Goal: Task Accomplishment & Management: Manage account settings

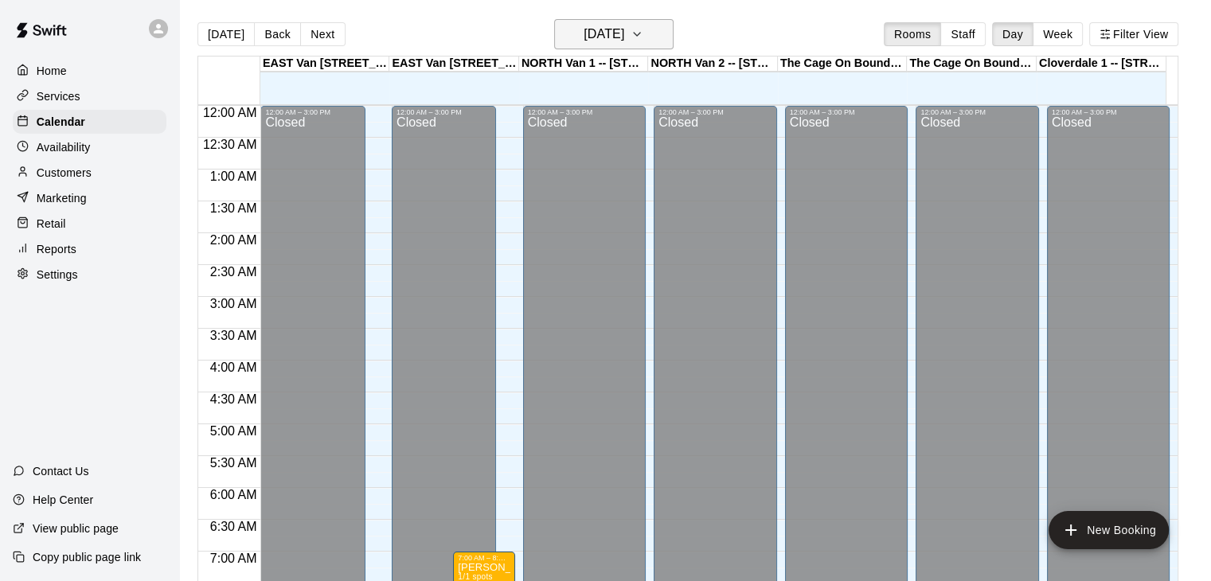
scroll to position [853, 0]
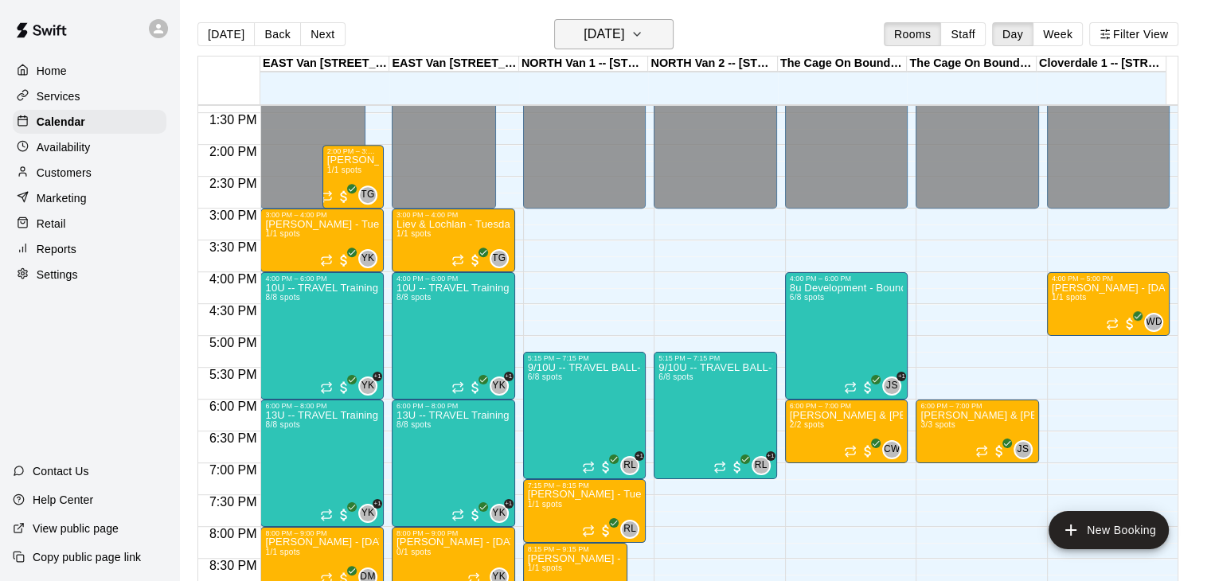
click at [643, 29] on icon "button" at bounding box center [637, 34] width 13 height 19
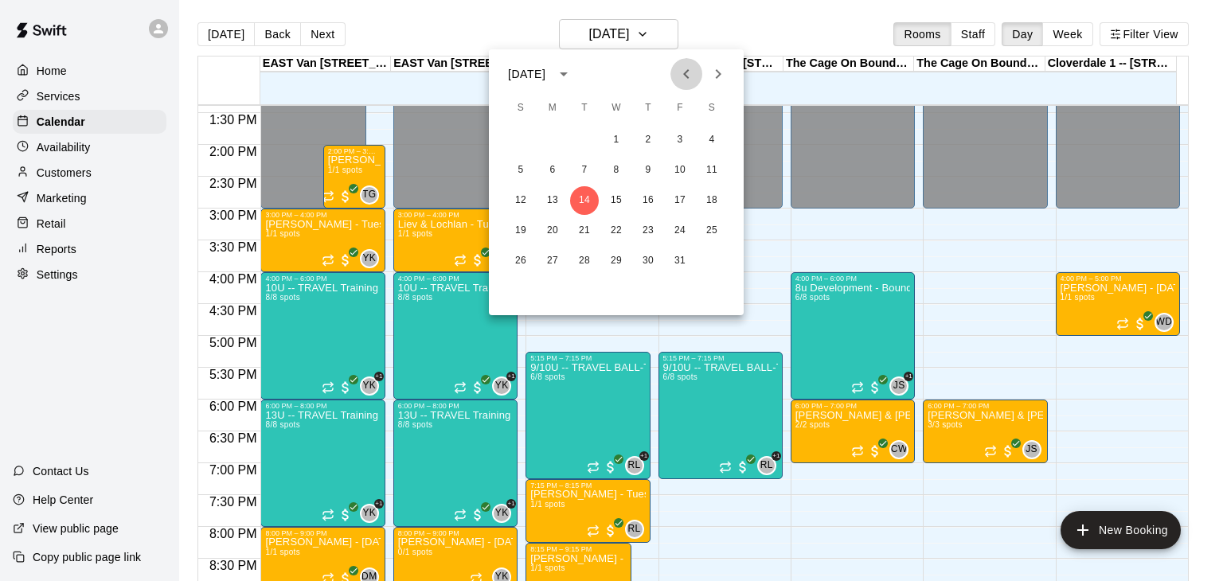
click at [680, 84] on button "Previous month" at bounding box center [686, 74] width 32 height 32
click at [581, 259] on button "30" at bounding box center [584, 261] width 29 height 29
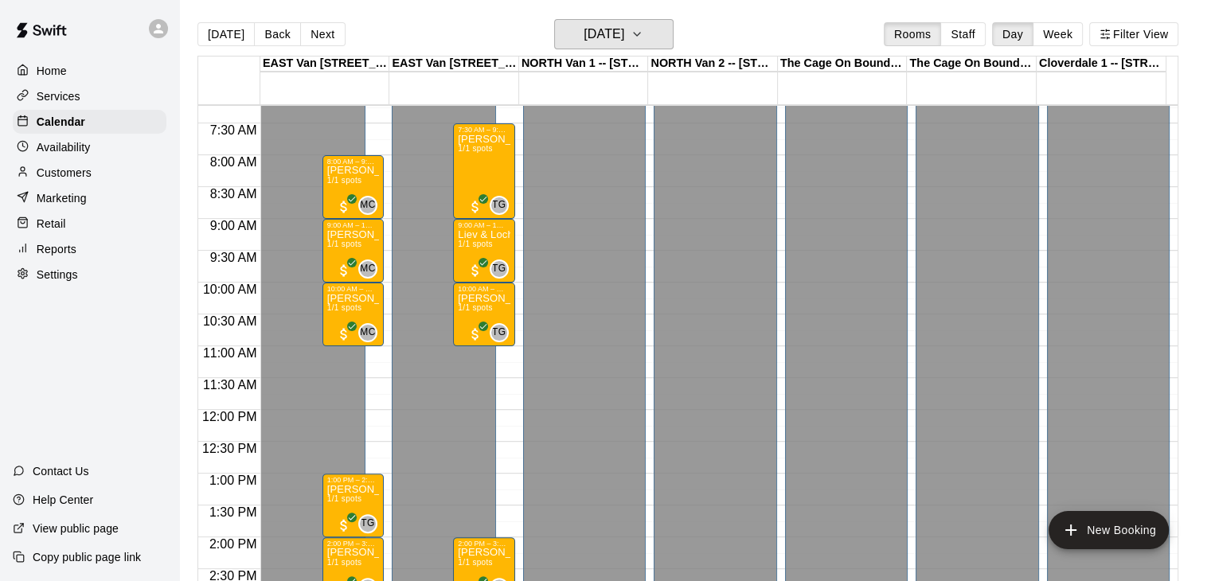
scroll to position [452, 0]
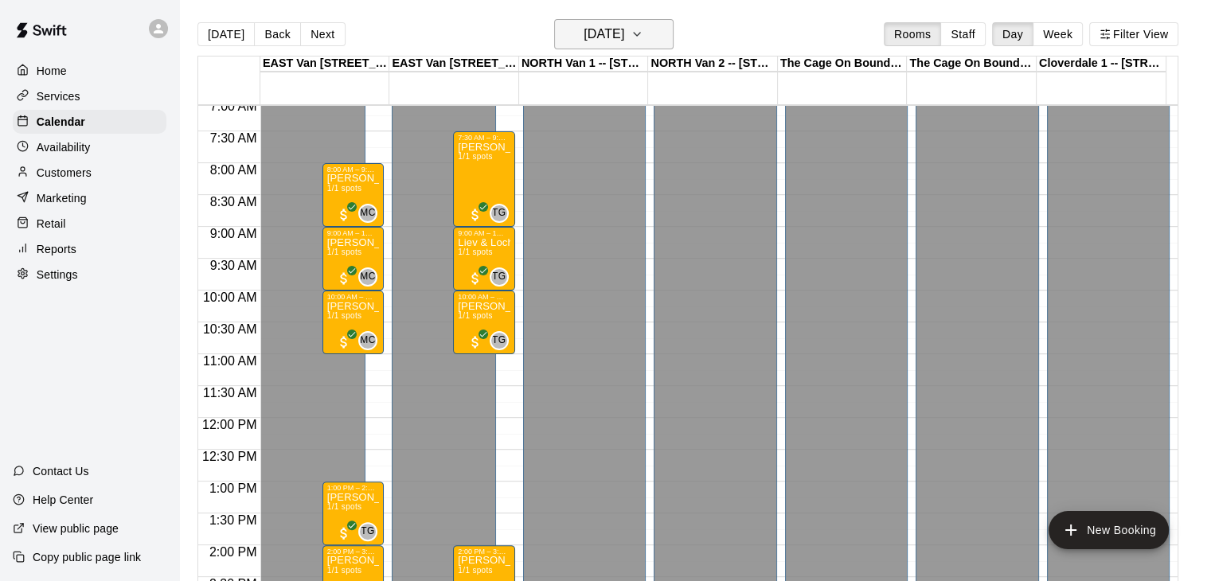
click at [643, 29] on icon "button" at bounding box center [637, 34] width 13 height 19
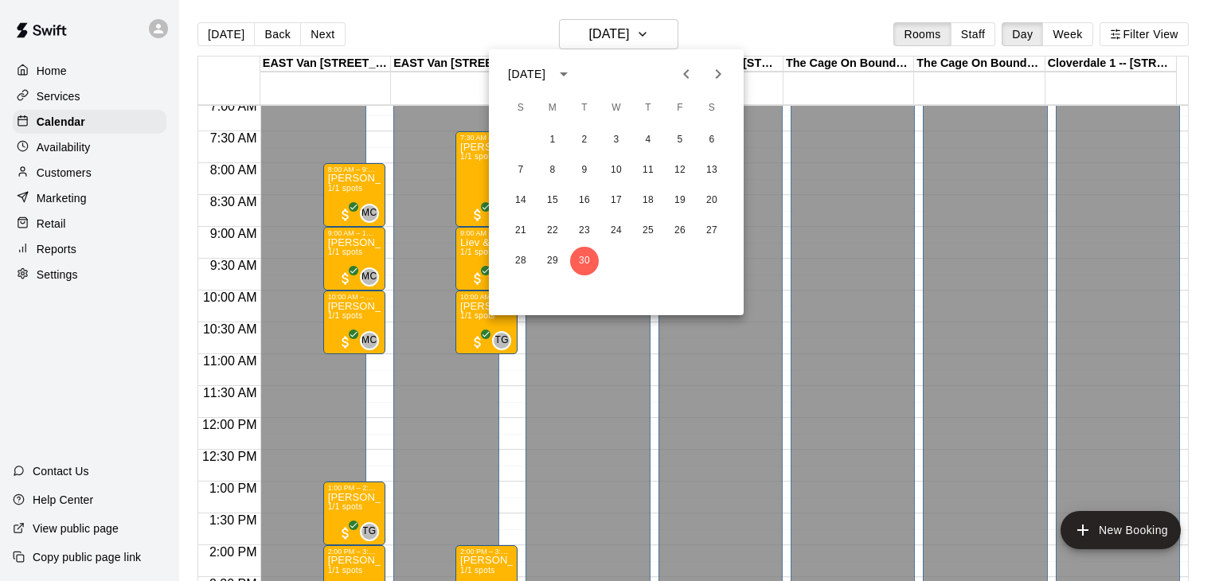
click at [713, 71] on icon "Next month" at bounding box center [718, 74] width 19 height 19
click at [583, 170] on button "7" at bounding box center [584, 170] width 29 height 29
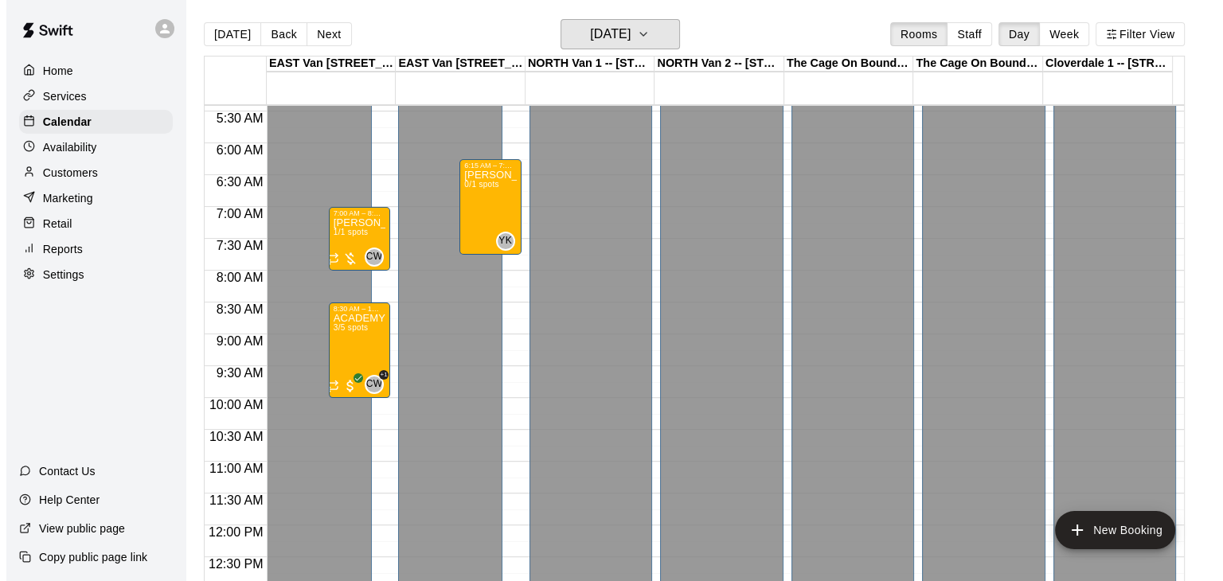
scroll to position [334, 0]
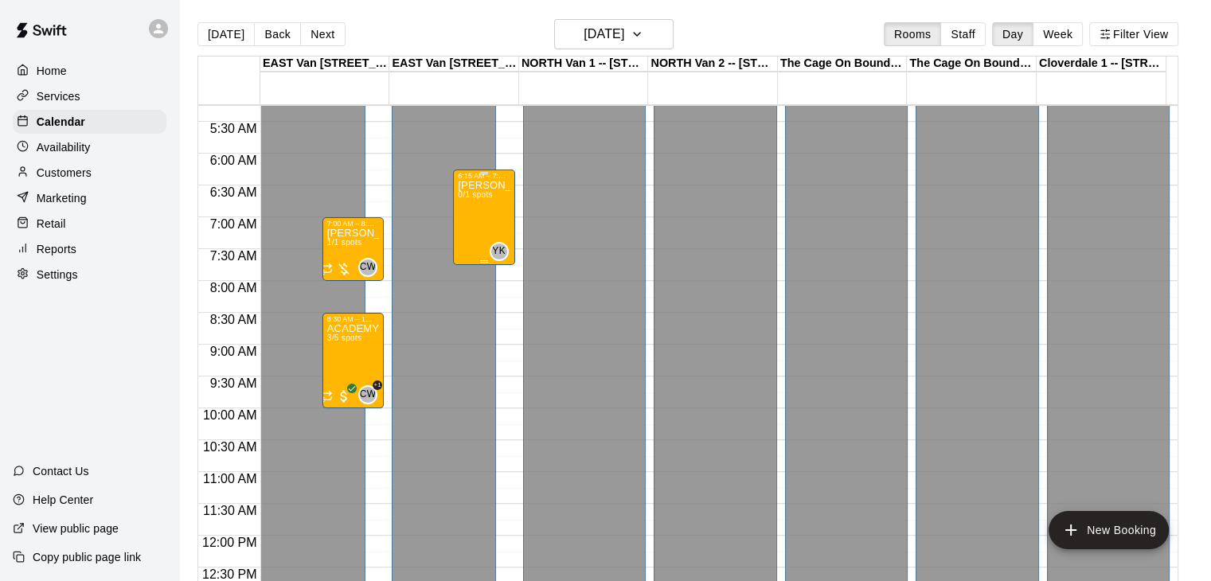
click at [477, 202] on div "[PERSON_NAME] [PERSON_NAME] - [DATE] @ East Van 0/1 spots" at bounding box center [484, 470] width 52 height 581
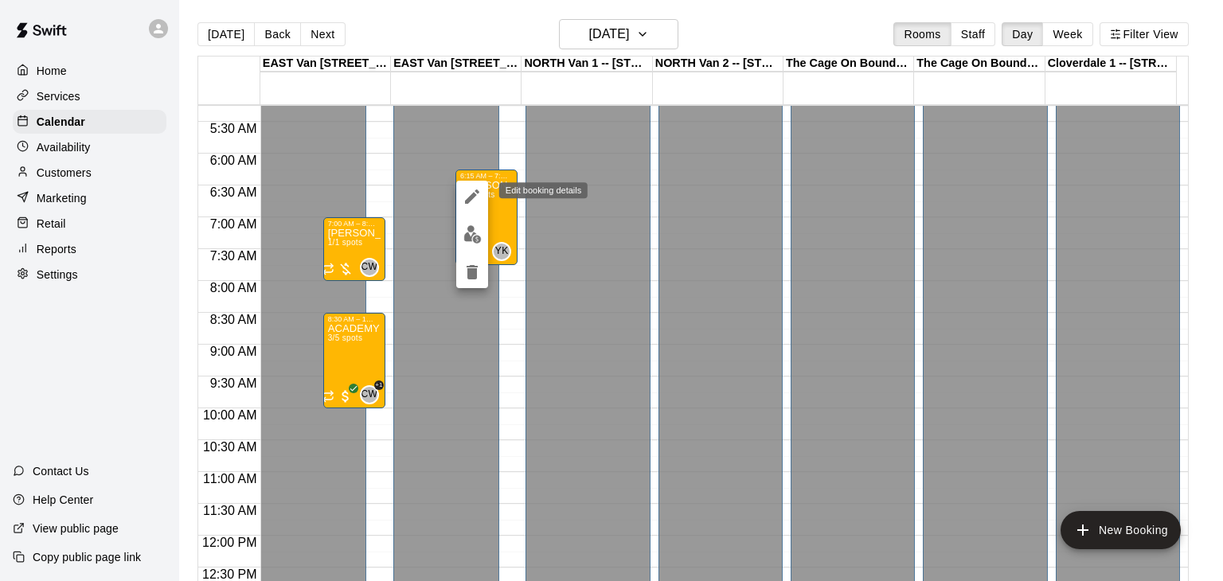
click at [467, 188] on icon "edit" at bounding box center [472, 196] width 19 height 19
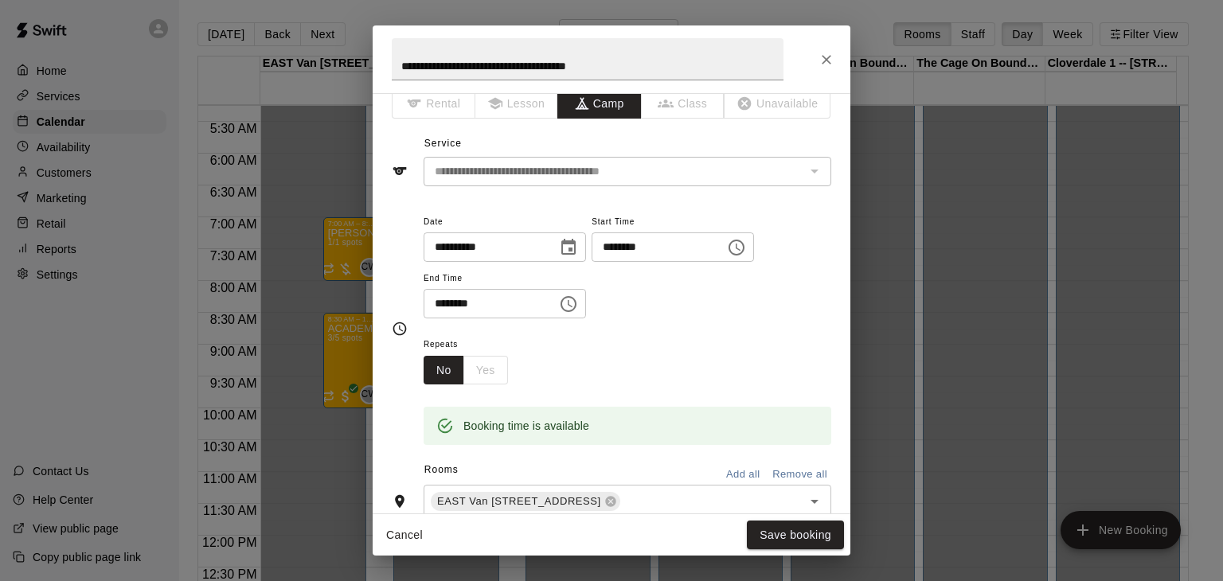
scroll to position [0, 0]
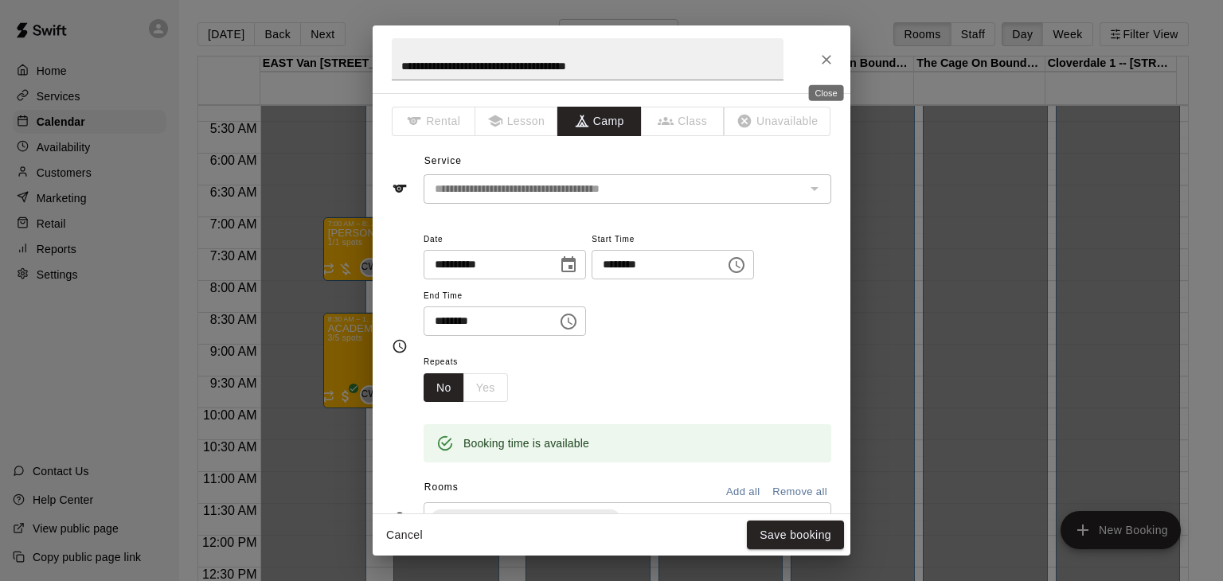
click at [823, 61] on icon "Close" at bounding box center [827, 60] width 10 height 10
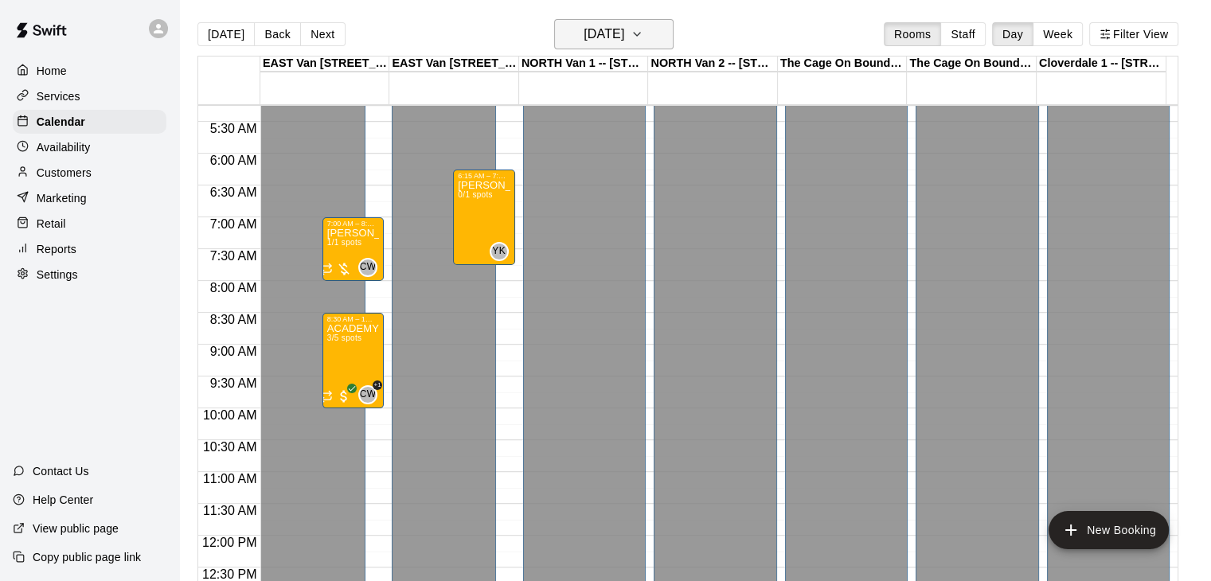
click at [643, 37] on icon "button" at bounding box center [637, 34] width 13 height 19
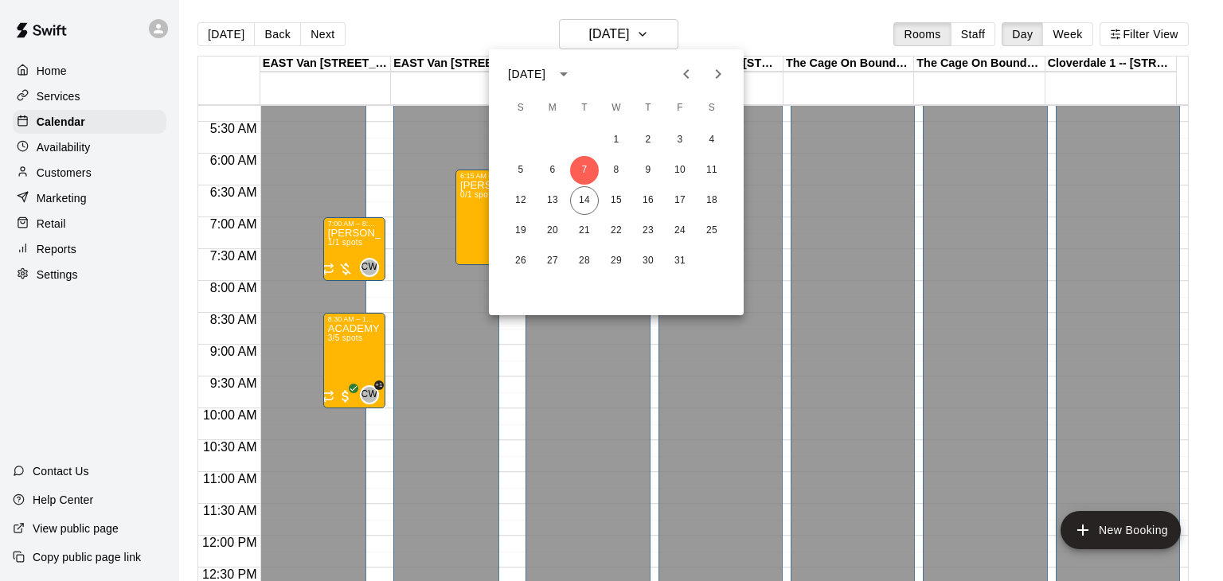
click at [682, 70] on icon "Previous month" at bounding box center [686, 74] width 19 height 19
click at [585, 259] on button "30" at bounding box center [584, 261] width 29 height 29
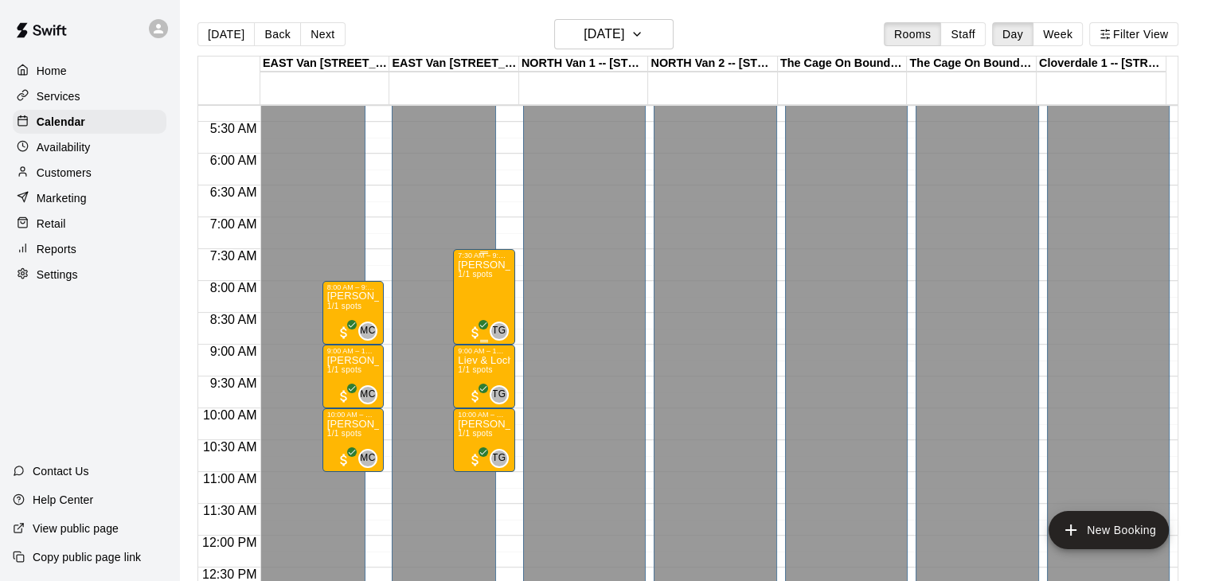
click at [497, 265] on p "[PERSON_NAME] [PERSON_NAME] - [DATE] @ [GEOGRAPHIC_DATA]" at bounding box center [484, 265] width 52 height 0
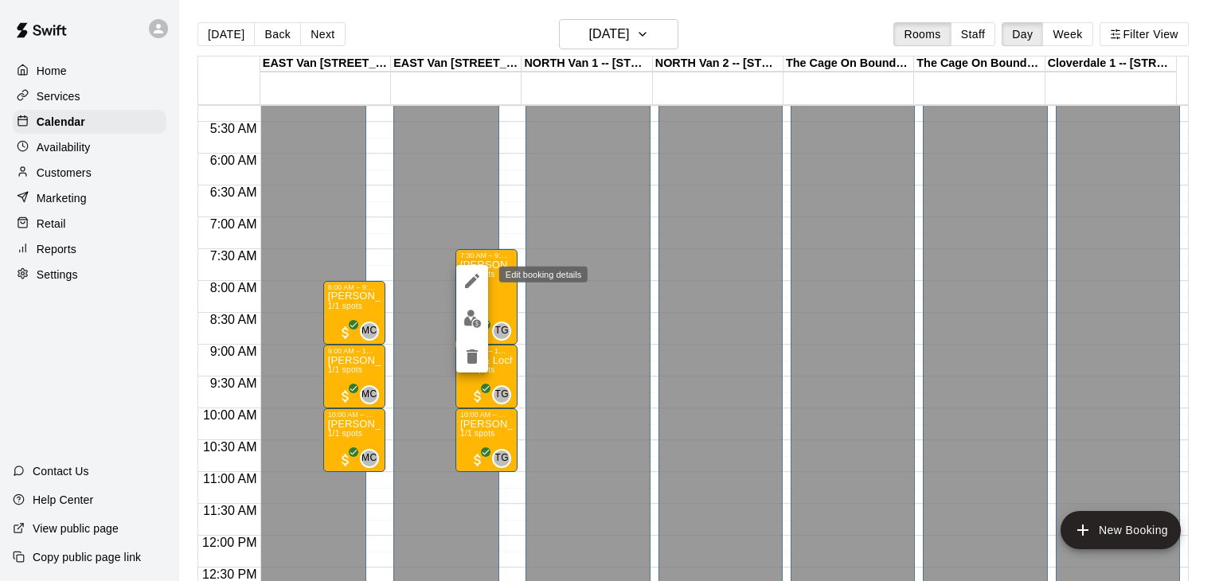
click at [463, 276] on icon "edit" at bounding box center [472, 281] width 19 height 19
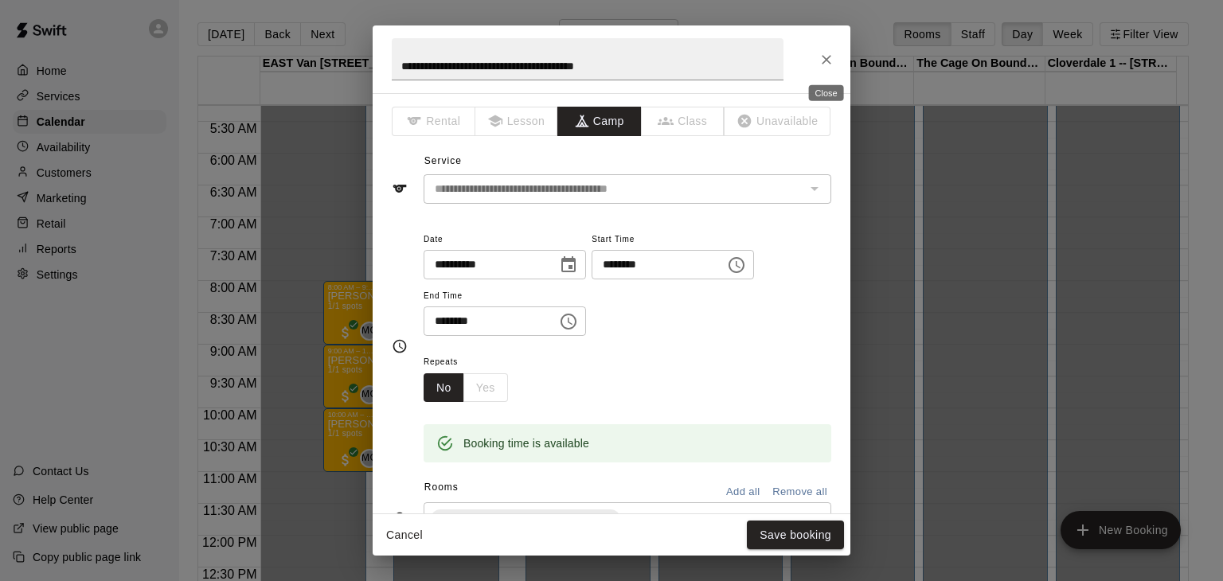
click at [823, 58] on icon "Close" at bounding box center [827, 60] width 16 height 16
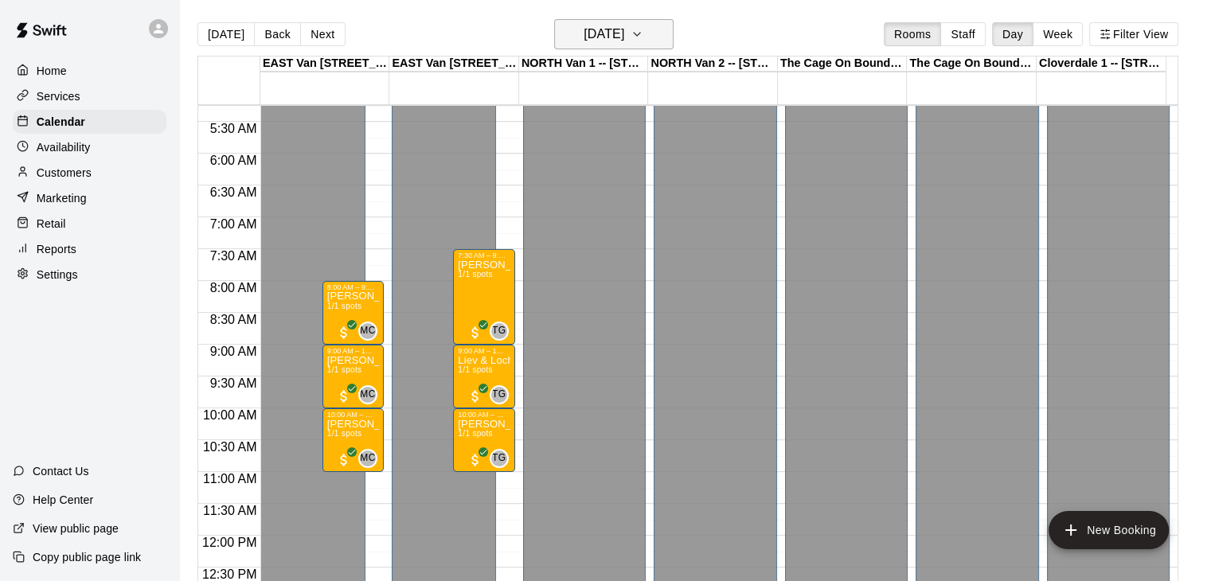
click at [640, 35] on icon "button" at bounding box center [637, 34] width 6 height 3
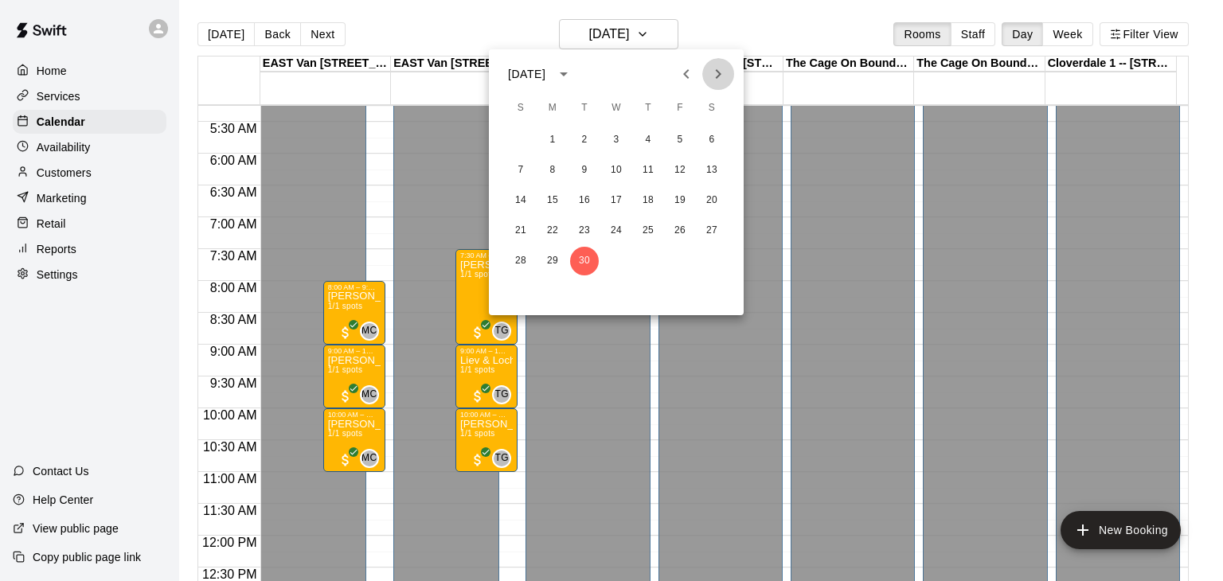
click at [719, 72] on icon "Next month" at bounding box center [719, 74] width 6 height 10
click at [582, 200] on button "14" at bounding box center [584, 200] width 29 height 29
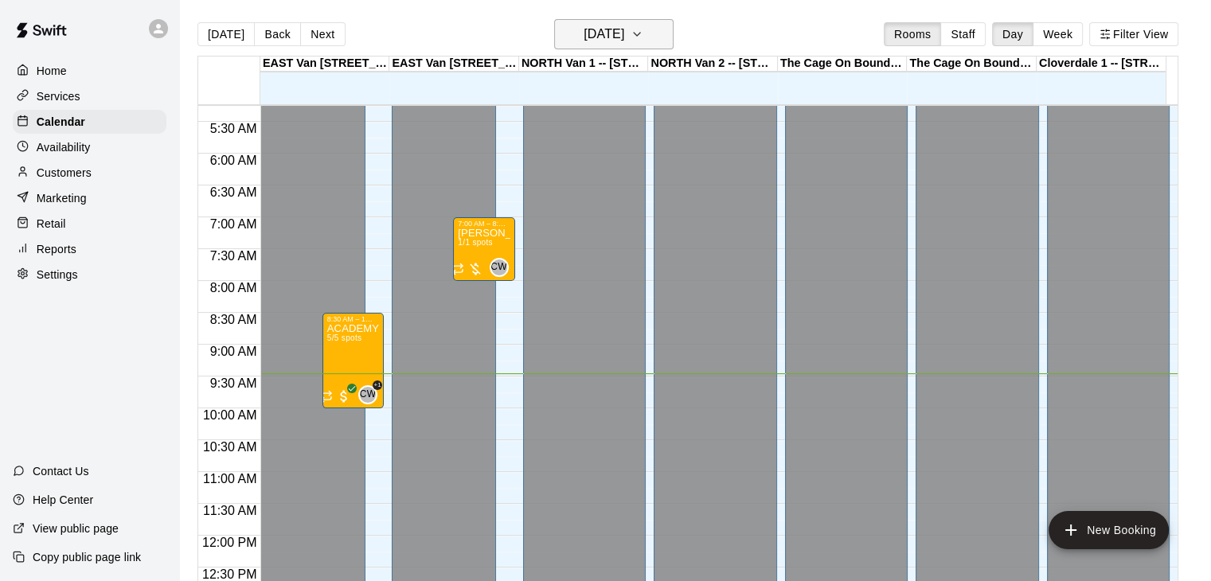
click at [643, 41] on icon "button" at bounding box center [637, 34] width 13 height 19
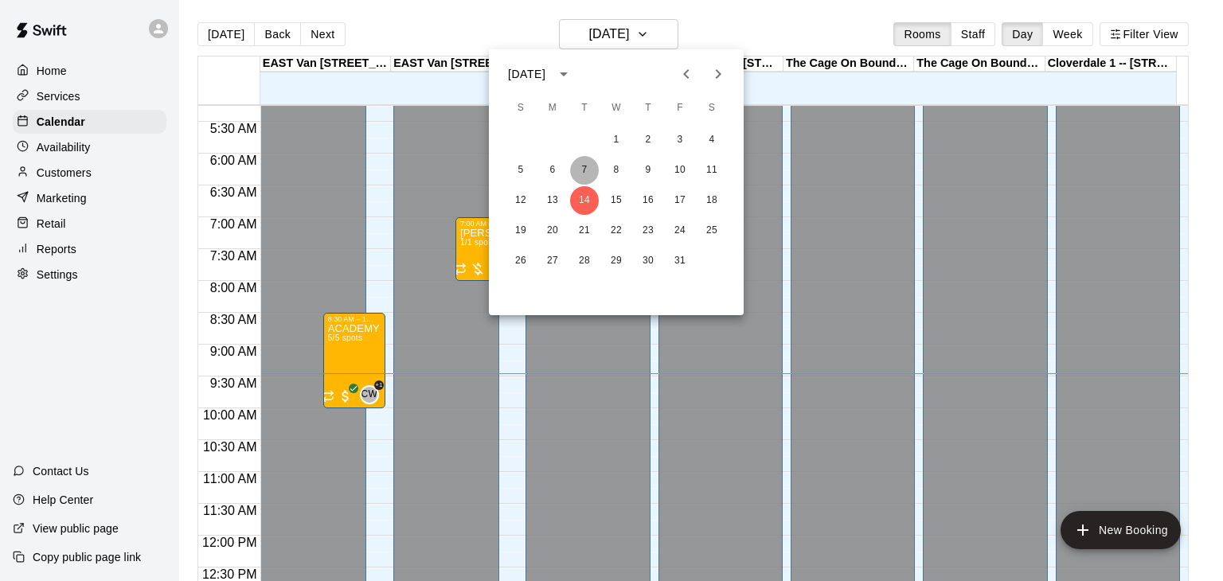
click at [582, 166] on button "7" at bounding box center [584, 170] width 29 height 29
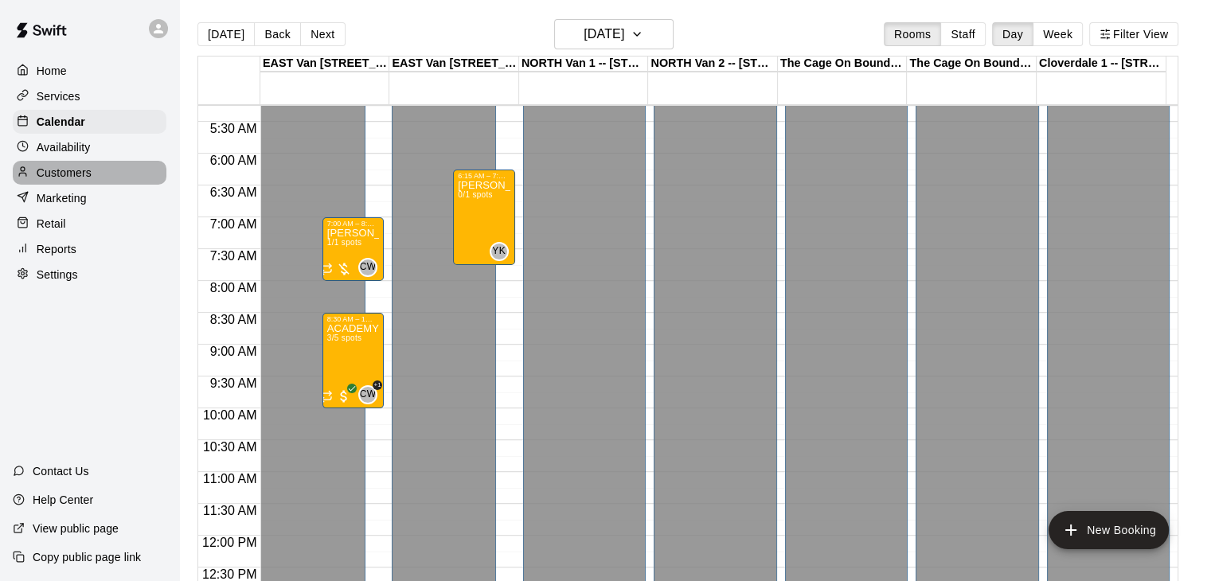
click at [80, 175] on p "Customers" at bounding box center [64, 173] width 55 height 16
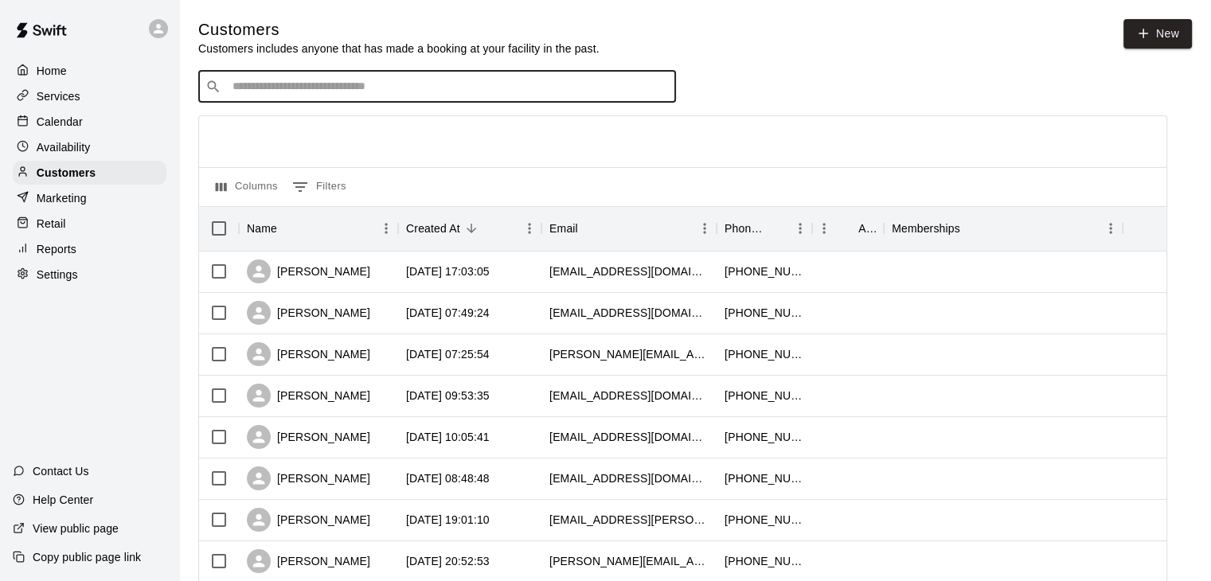
click at [314, 92] on input "Search customers by name or email" at bounding box center [448, 87] width 441 height 16
type input "****"
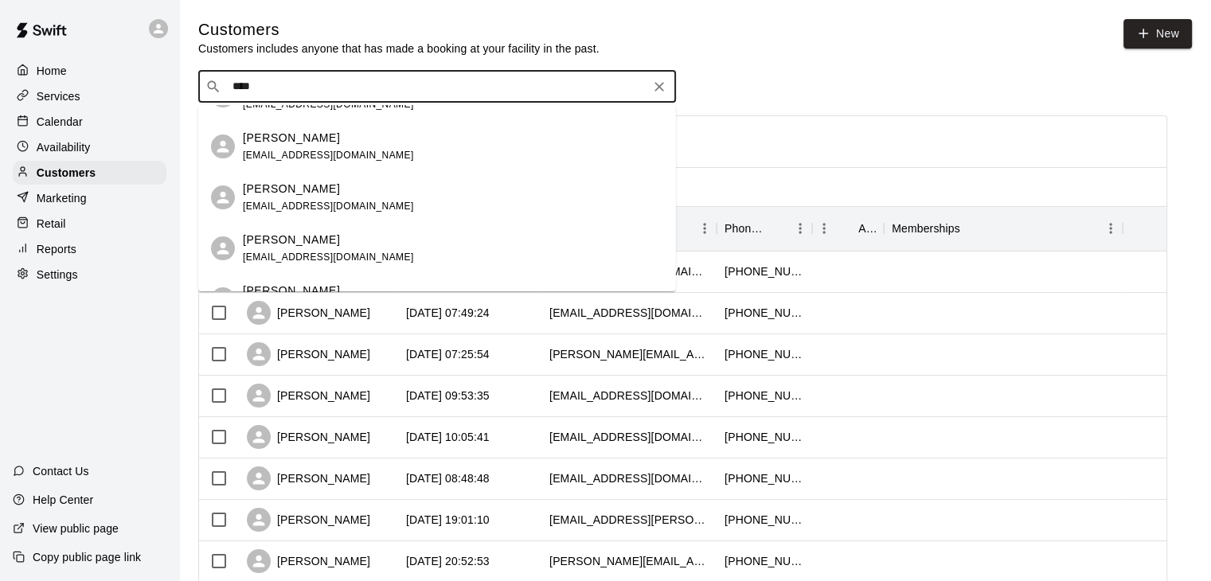
scroll to position [244, 0]
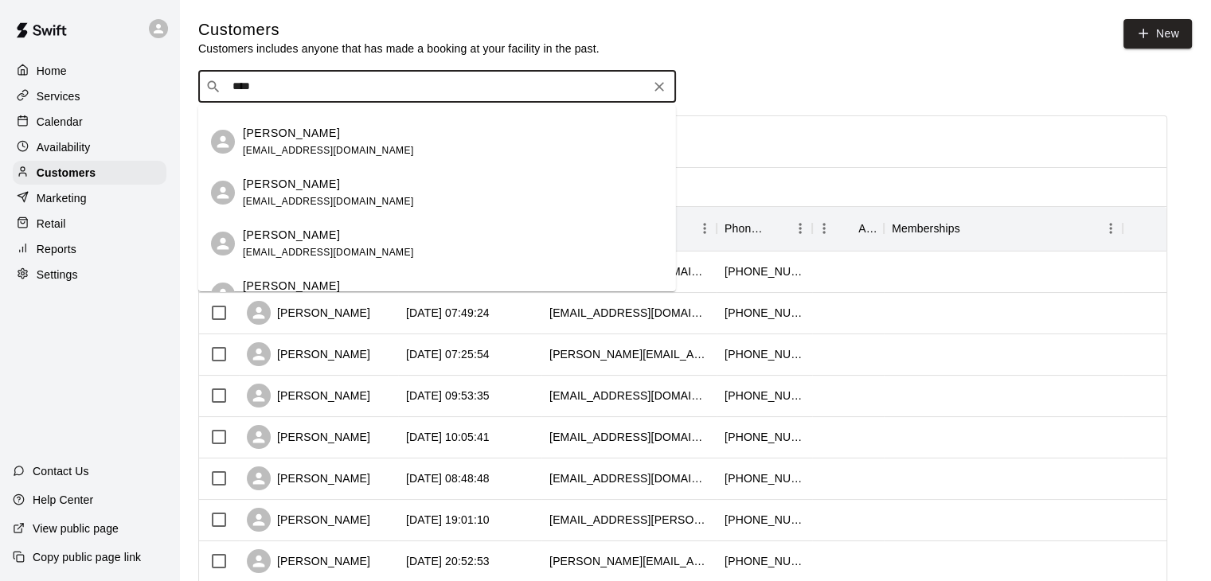
click at [295, 143] on div "[PERSON_NAME] [EMAIL_ADDRESS][DOMAIN_NAME]" at bounding box center [328, 142] width 171 height 34
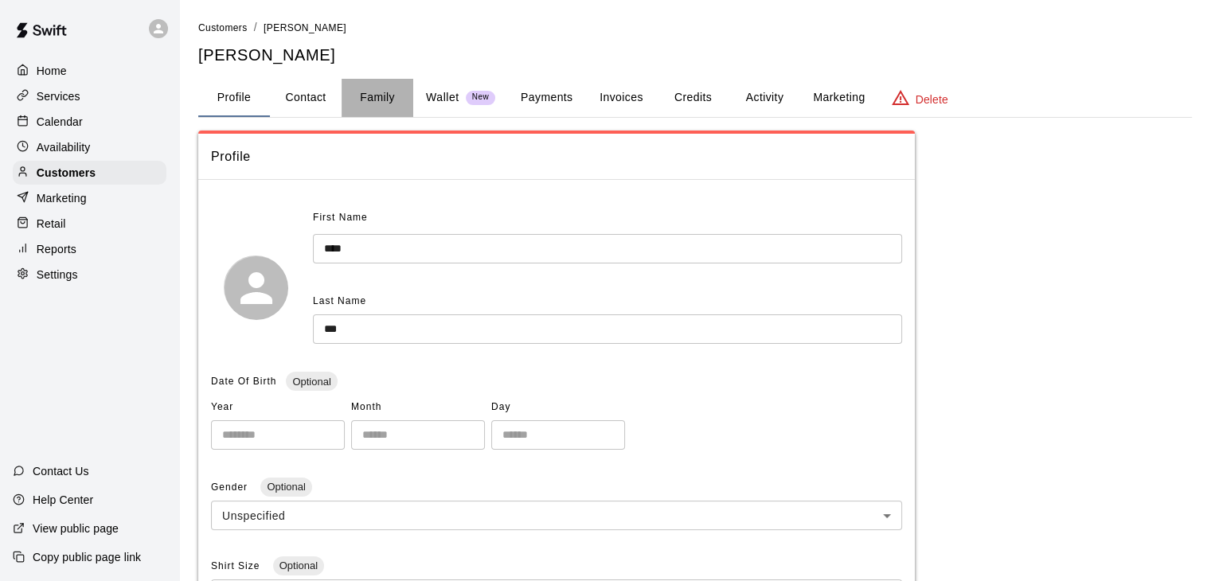
click at [391, 87] on button "Family" at bounding box center [378, 98] width 72 height 38
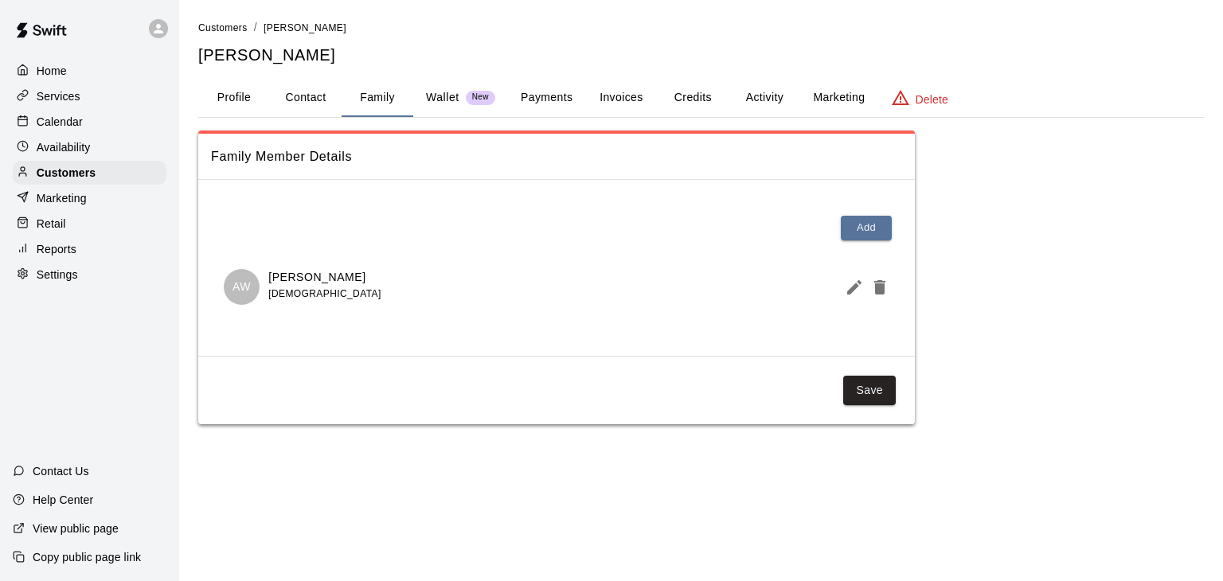
click at [86, 124] on div "Calendar" at bounding box center [90, 122] width 154 height 24
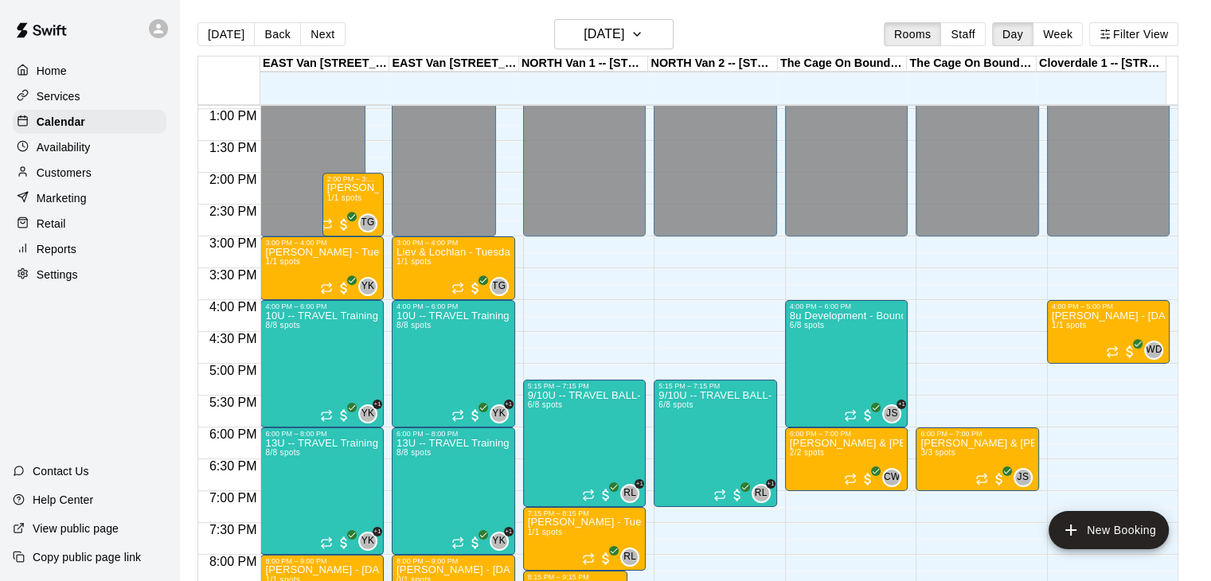
scroll to position [827, 0]
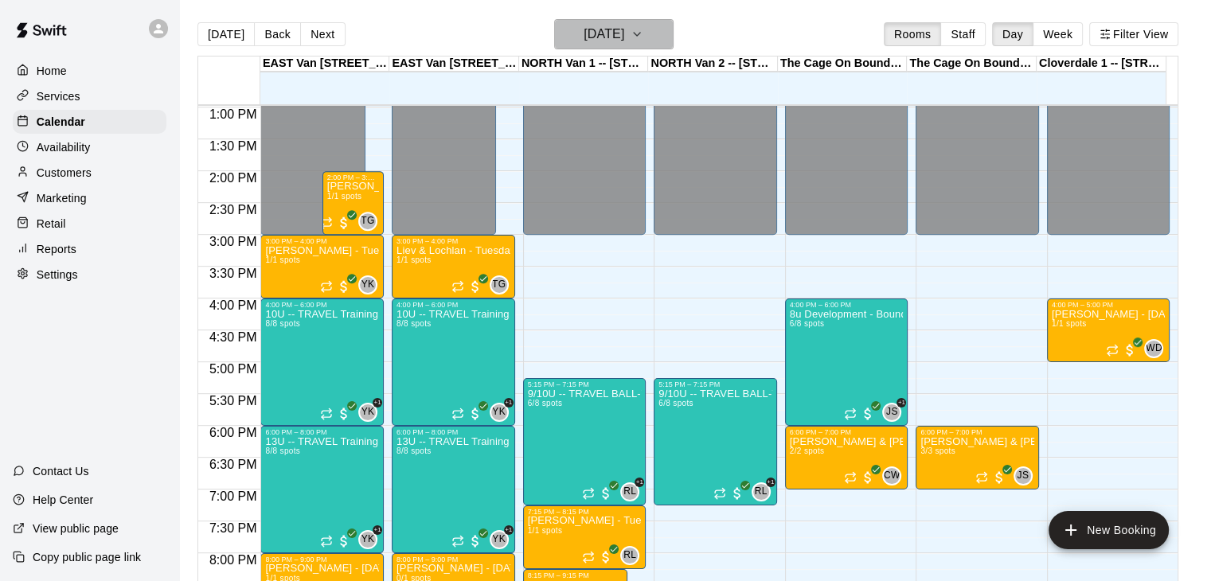
click at [643, 30] on icon "button" at bounding box center [637, 34] width 13 height 19
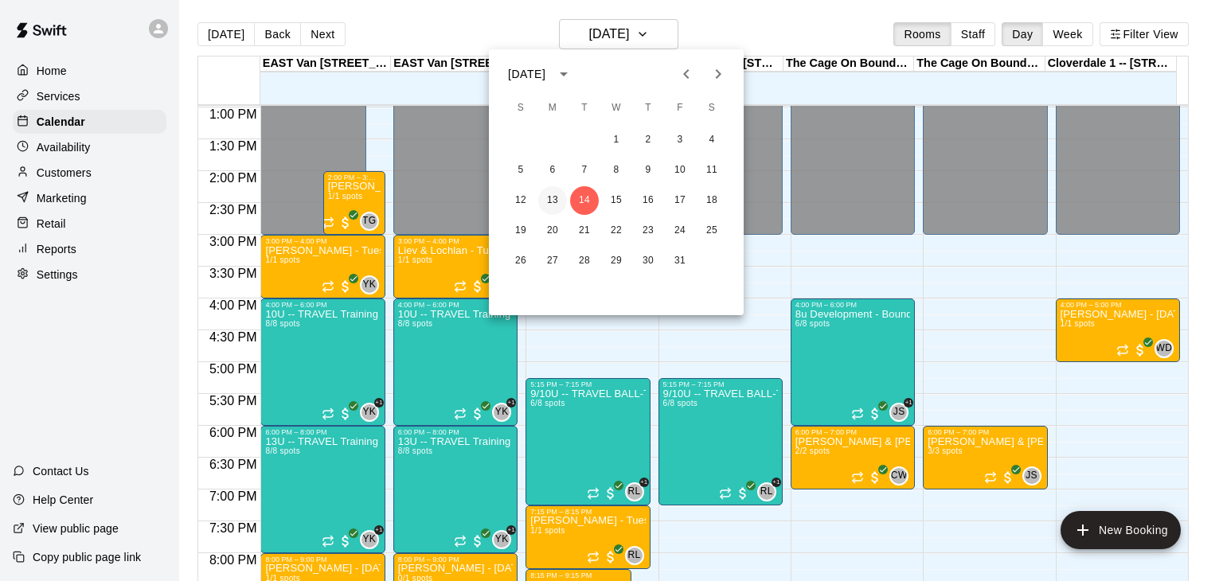
click at [549, 198] on button "13" at bounding box center [552, 200] width 29 height 29
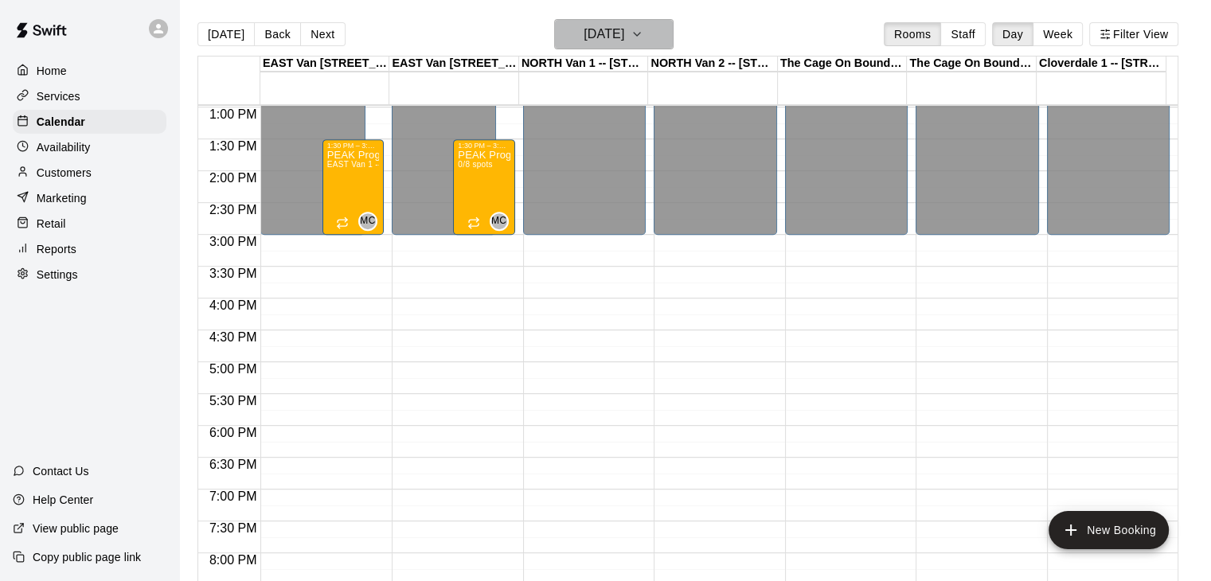
click at [640, 34] on icon "button" at bounding box center [637, 34] width 6 height 3
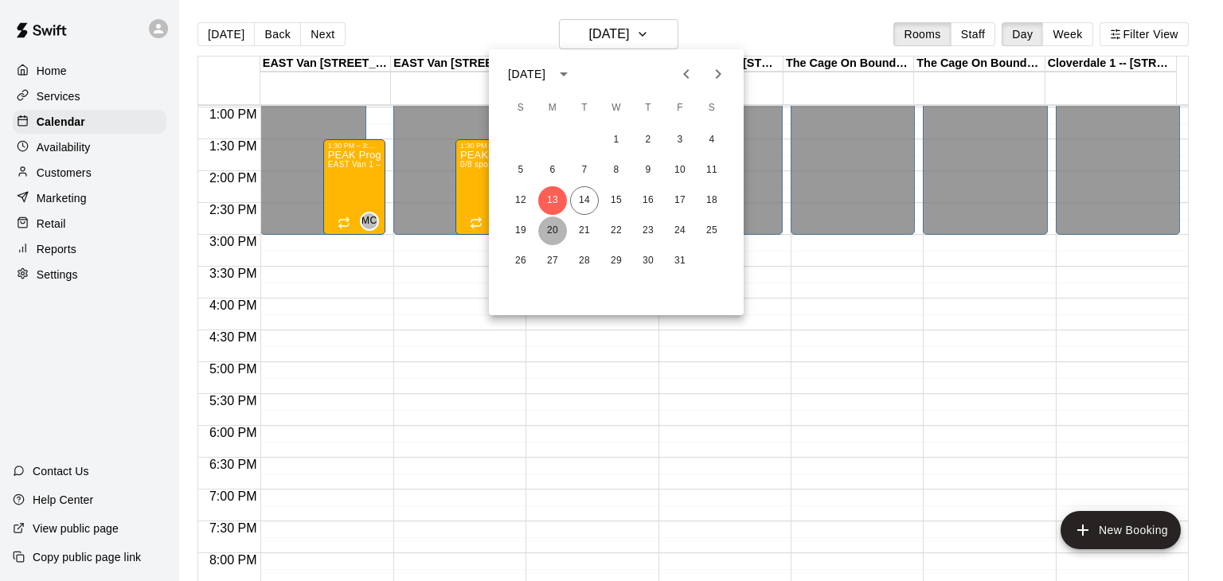
click at [553, 233] on button "20" at bounding box center [552, 231] width 29 height 29
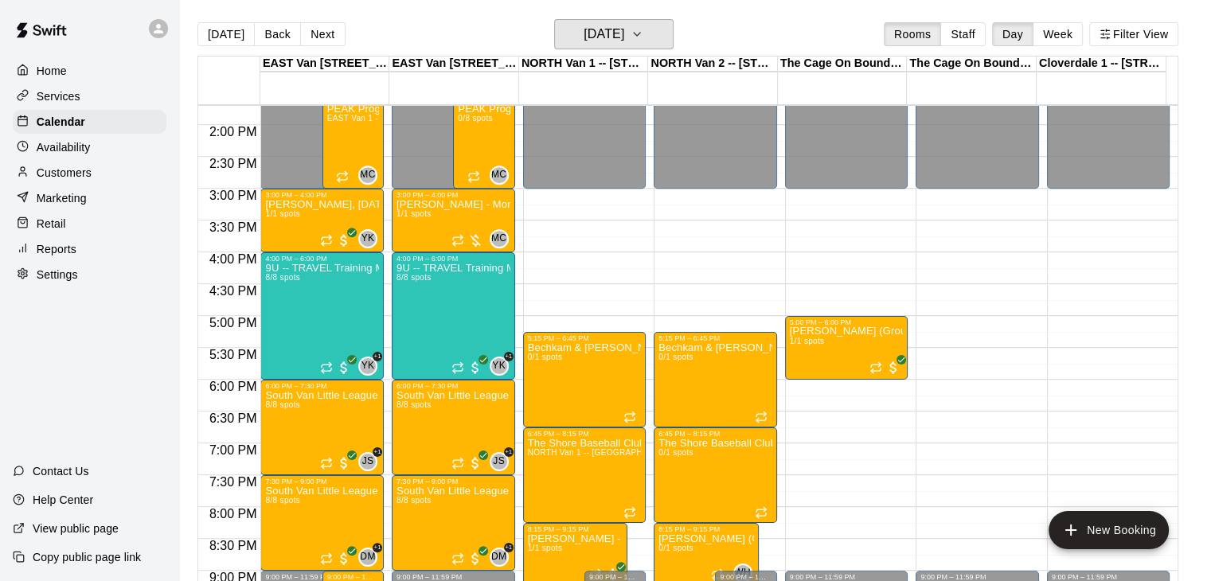
scroll to position [863, 0]
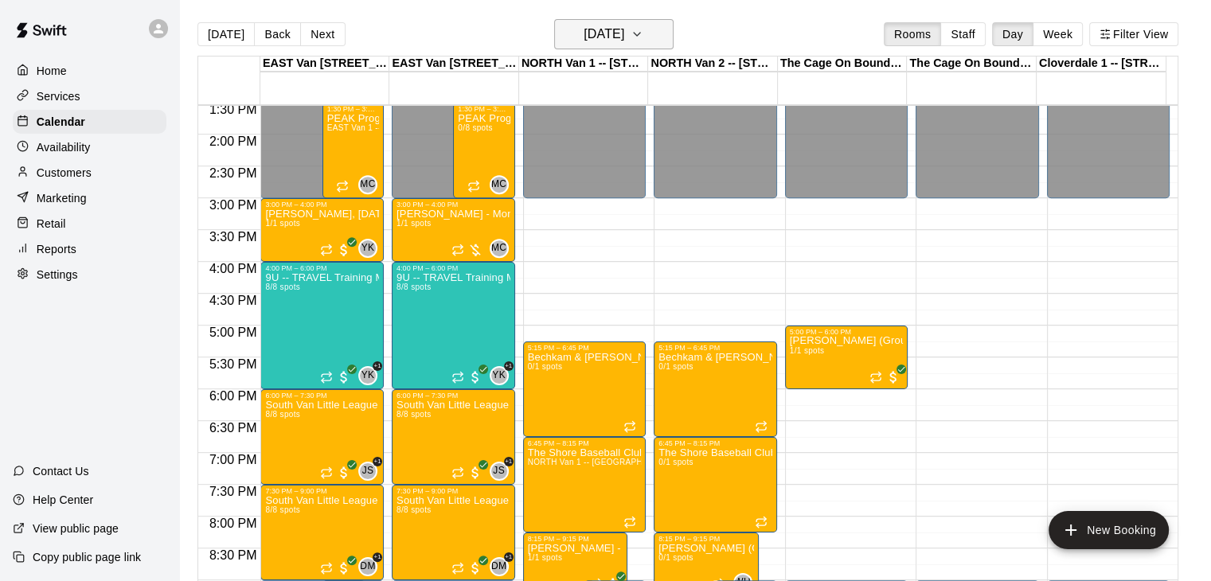
click at [643, 37] on icon "button" at bounding box center [637, 34] width 13 height 19
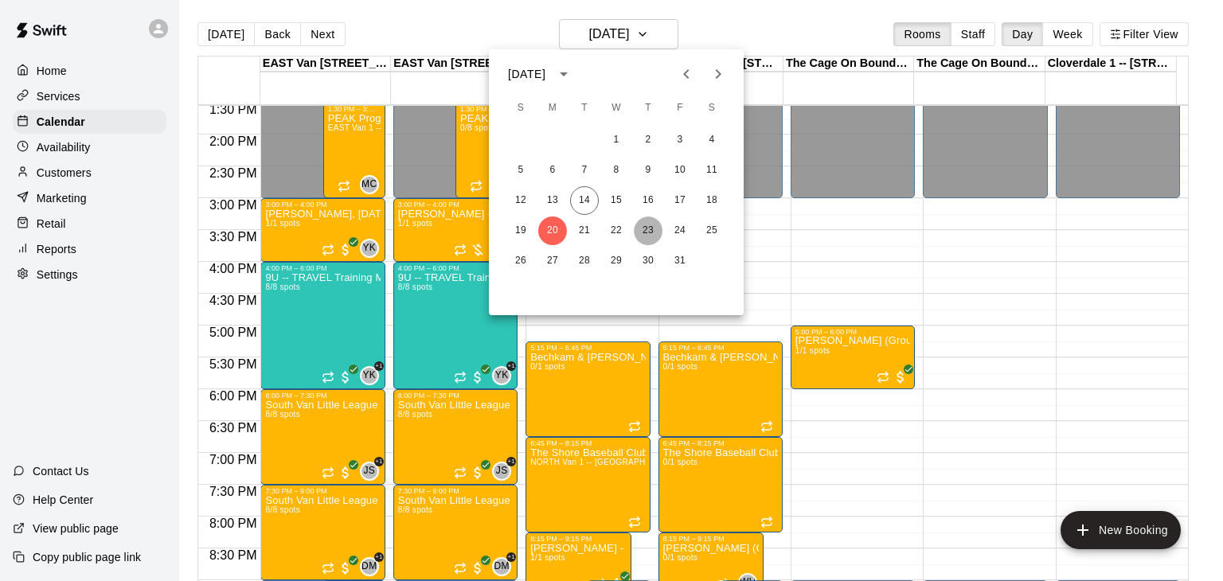
click at [646, 231] on button "23" at bounding box center [648, 231] width 29 height 29
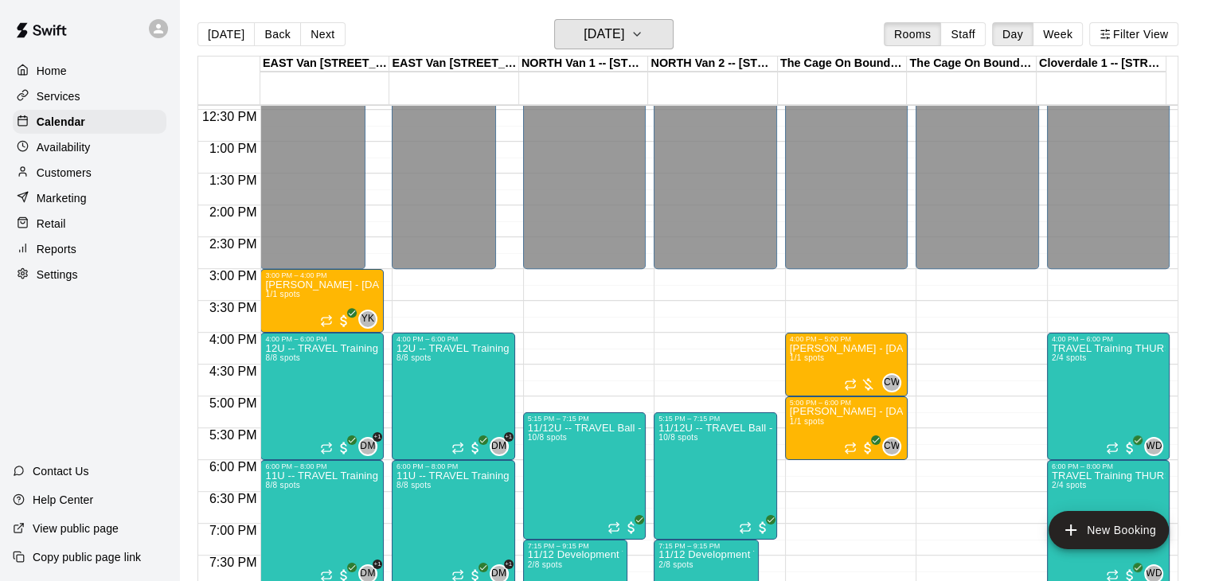
scroll to position [786, 0]
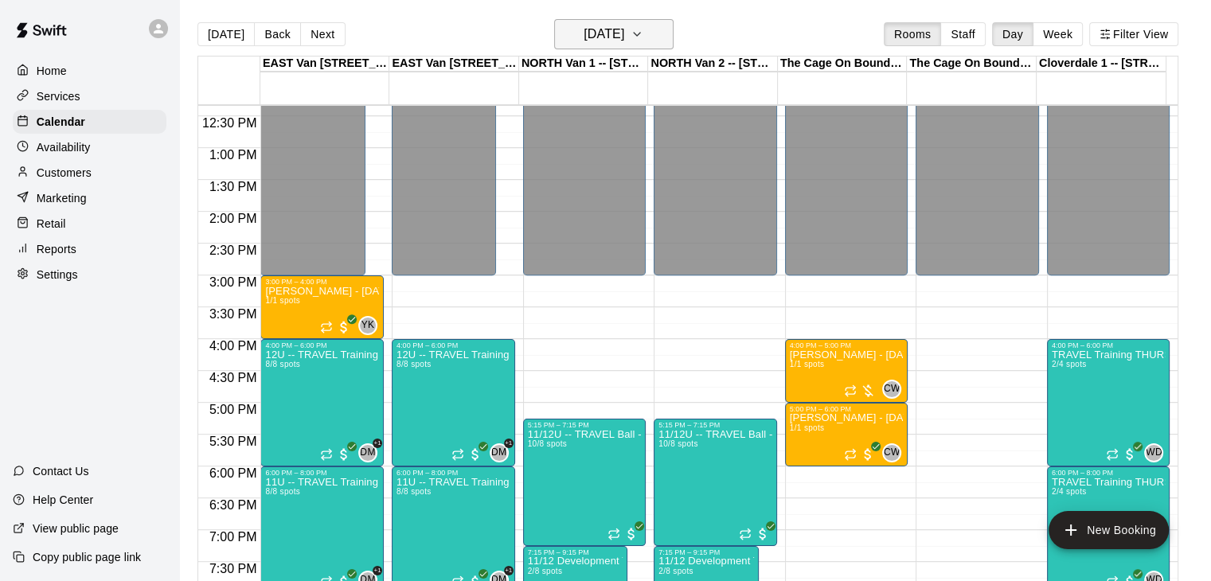
click at [674, 34] on button "[DATE]" at bounding box center [613, 34] width 119 height 30
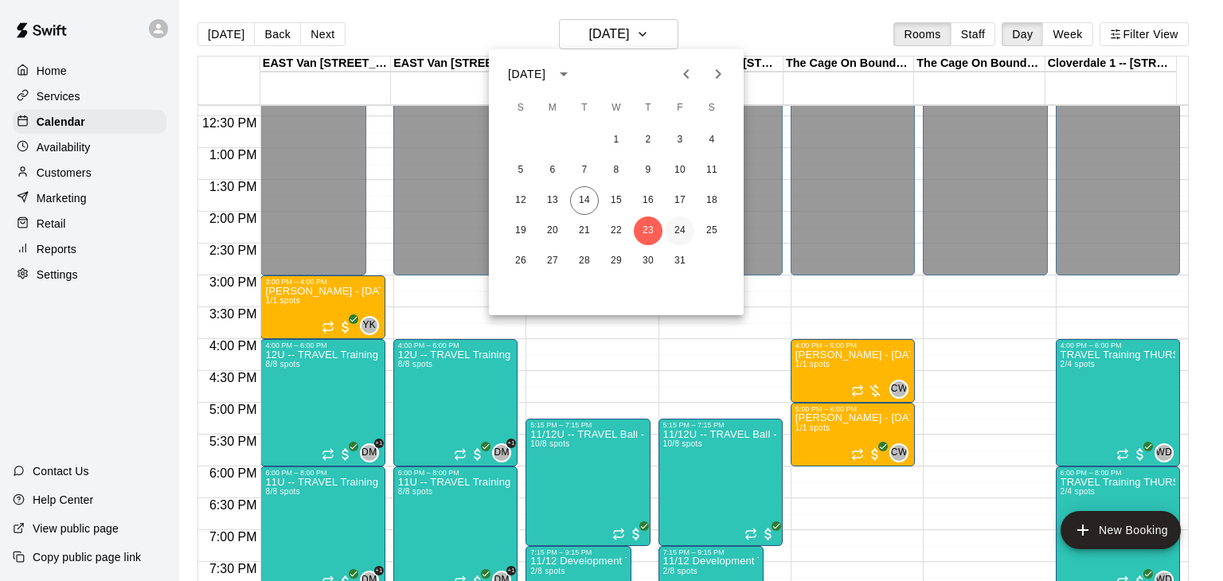
click at [675, 228] on button "24" at bounding box center [680, 231] width 29 height 29
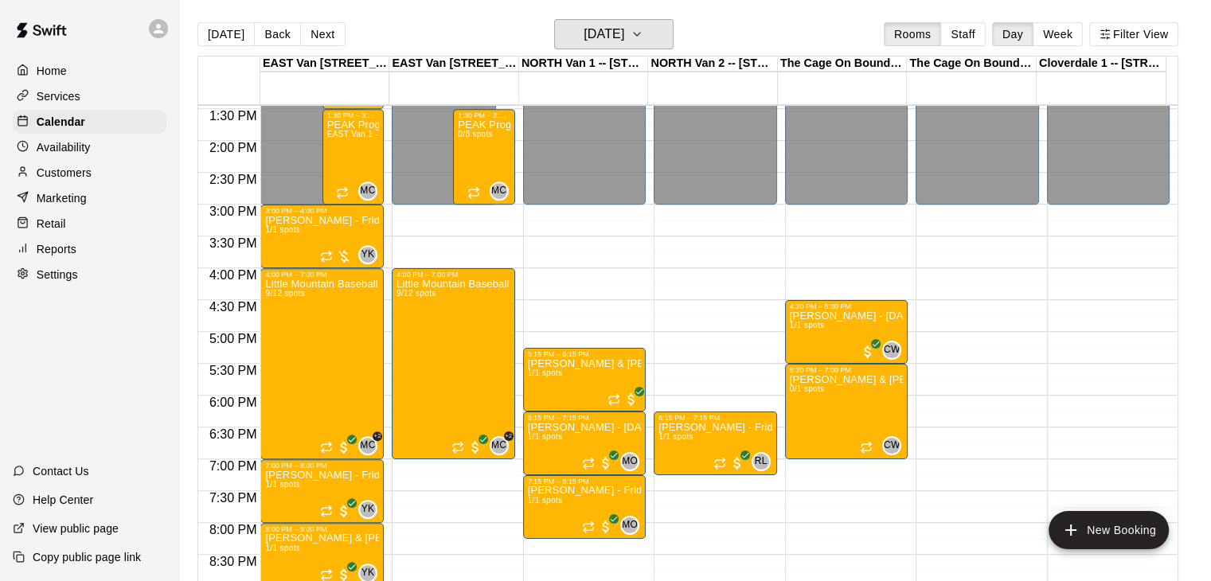
scroll to position [875, 0]
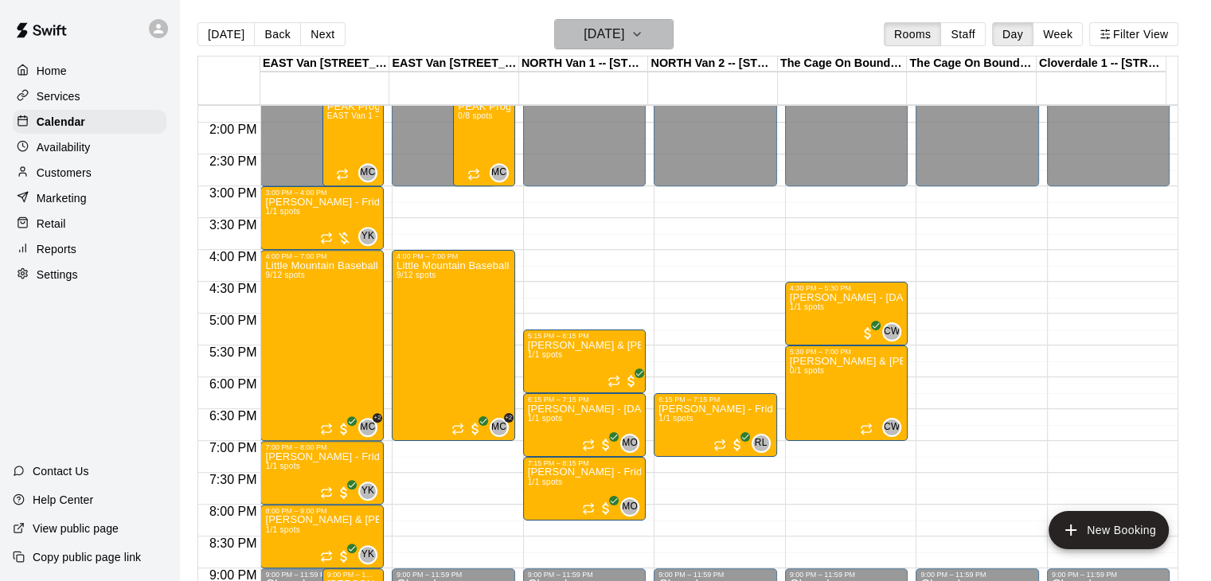
click at [643, 36] on icon "button" at bounding box center [637, 34] width 13 height 19
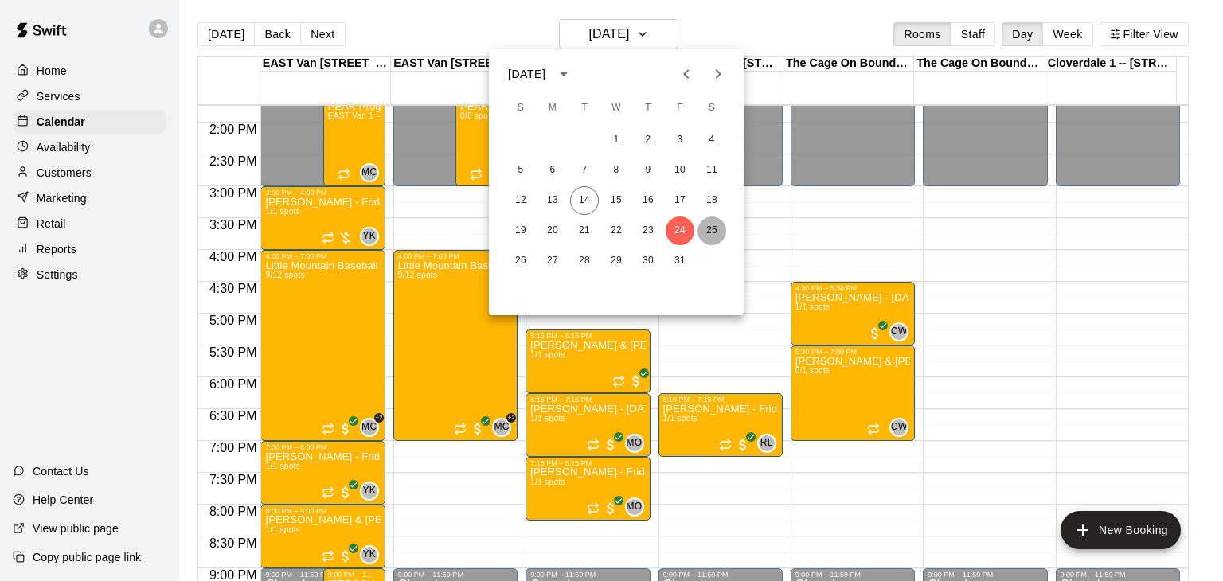
click at [707, 225] on button "25" at bounding box center [712, 231] width 29 height 29
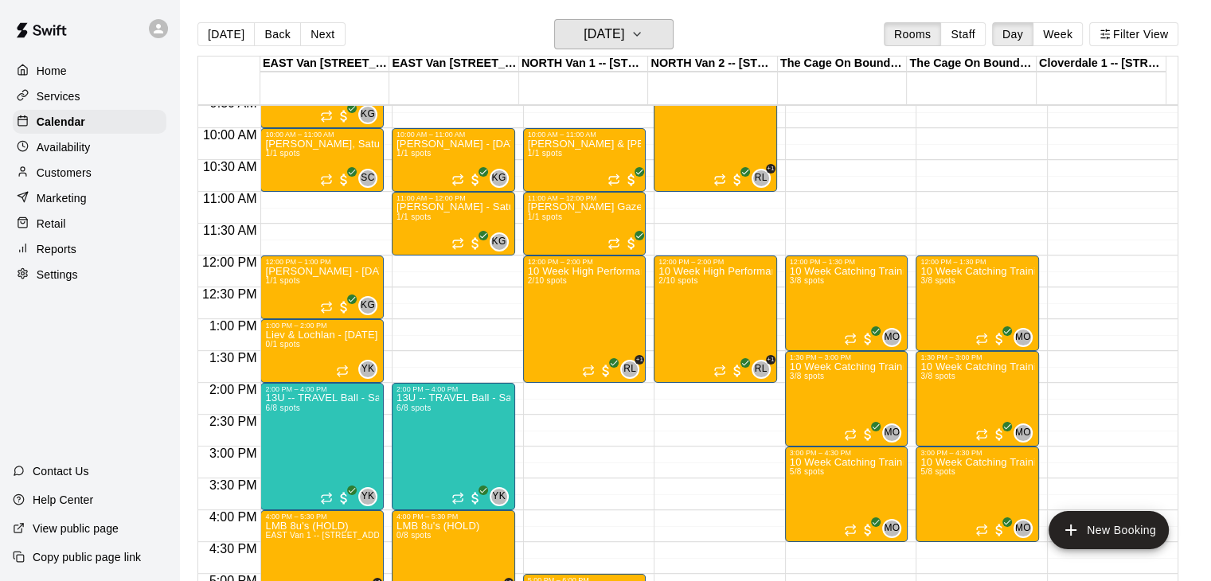
scroll to position [608, 0]
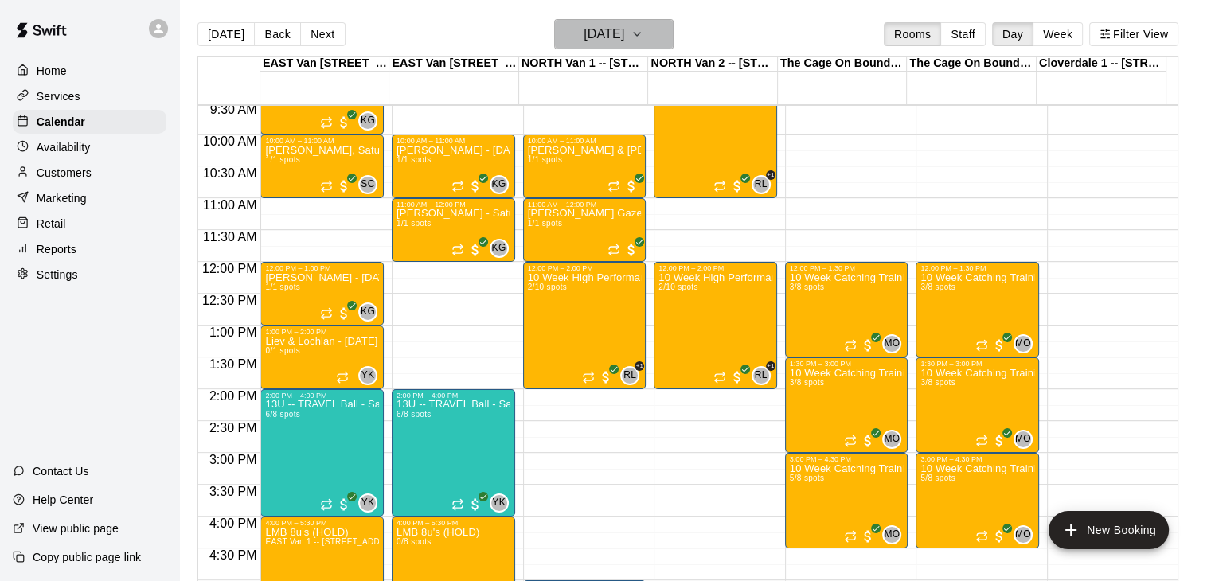
click at [643, 29] on icon "button" at bounding box center [637, 34] width 13 height 19
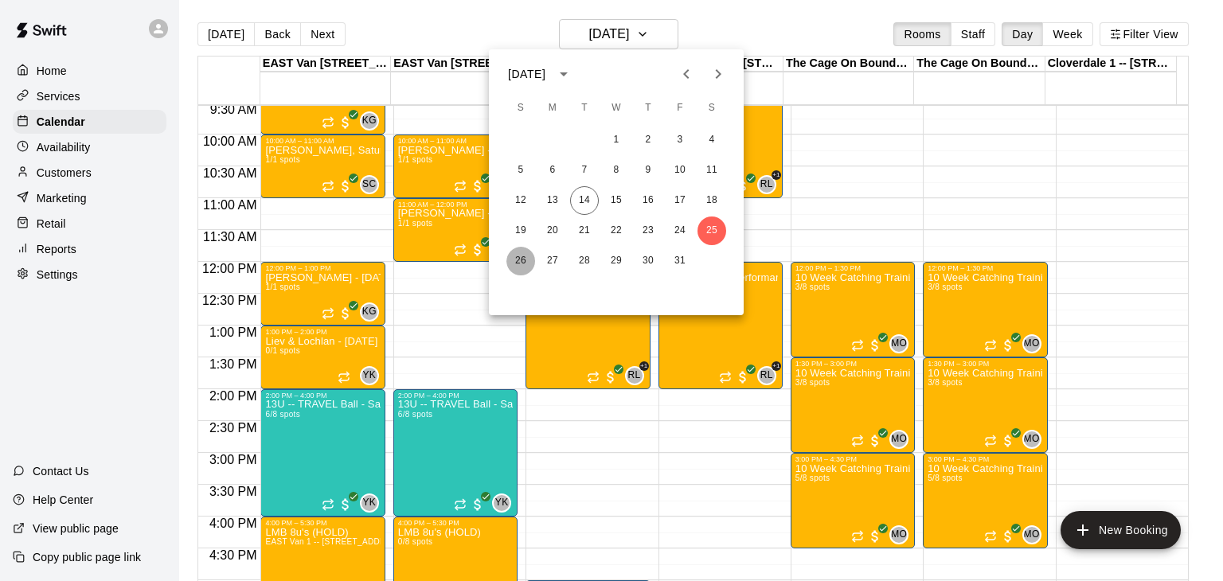
click at [519, 265] on button "26" at bounding box center [520, 261] width 29 height 29
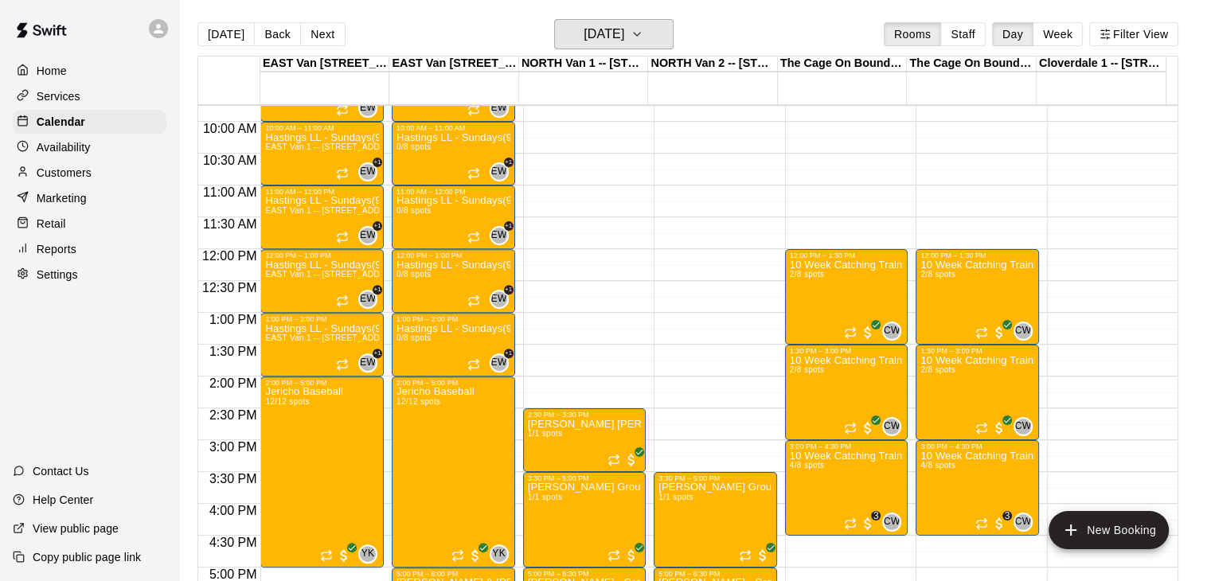
scroll to position [615, 0]
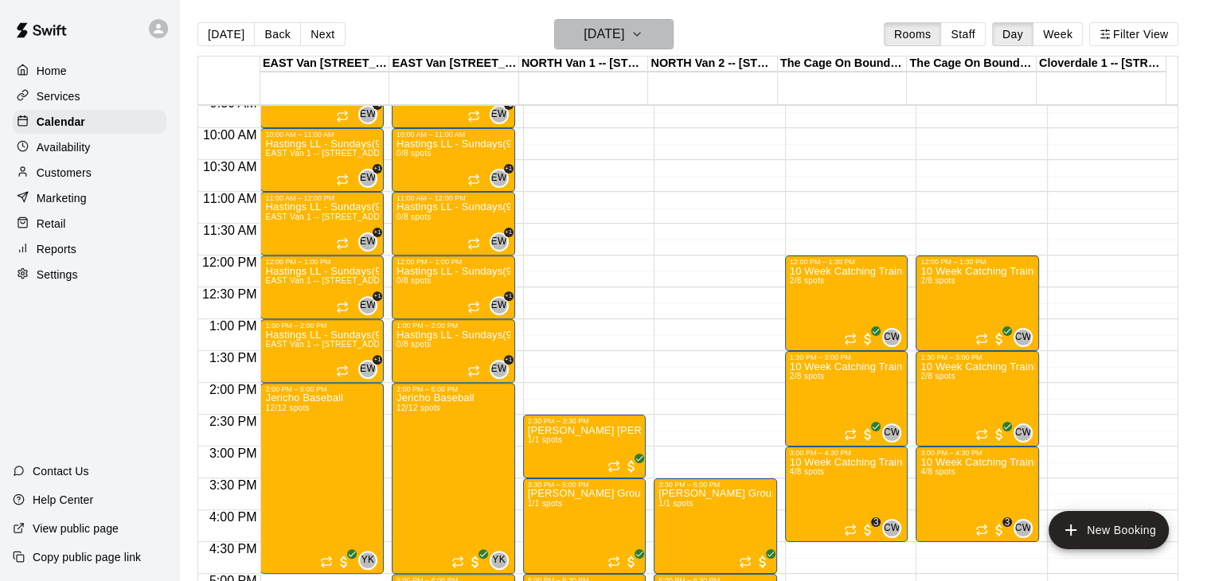
click at [643, 39] on icon "button" at bounding box center [637, 34] width 13 height 19
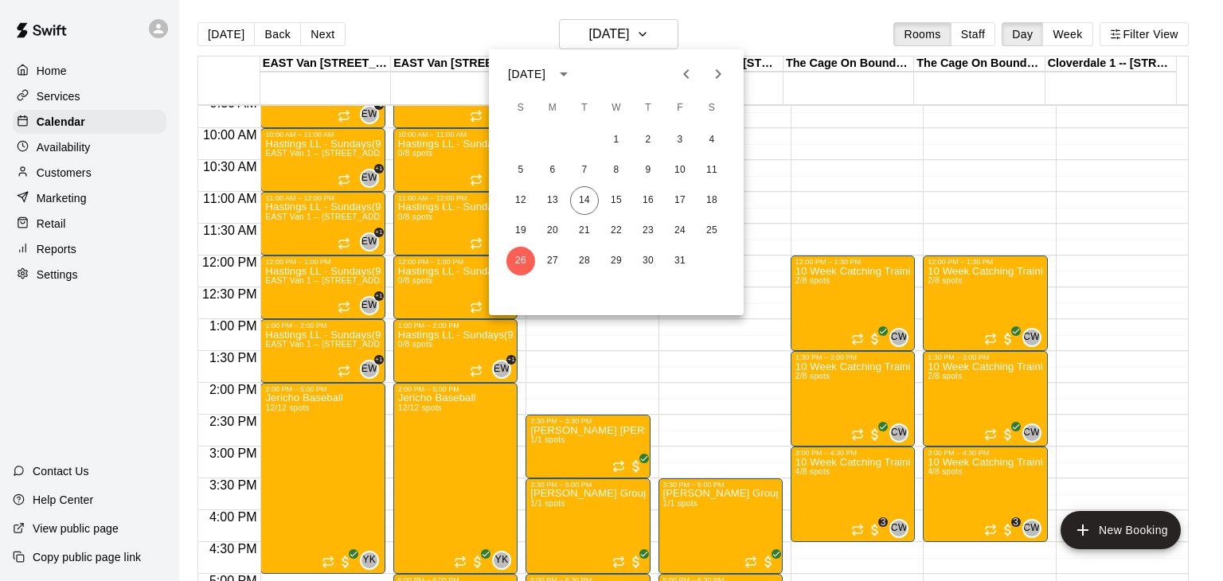
click at [717, 68] on icon "Next month" at bounding box center [718, 74] width 19 height 19
click at [717, 73] on icon "Next month" at bounding box center [718, 74] width 19 height 19
click at [689, 68] on icon "Previous month" at bounding box center [686, 74] width 19 height 19
click at [721, 68] on icon "Next month" at bounding box center [718, 74] width 19 height 19
click at [684, 68] on icon "Previous month" at bounding box center [686, 74] width 19 height 19
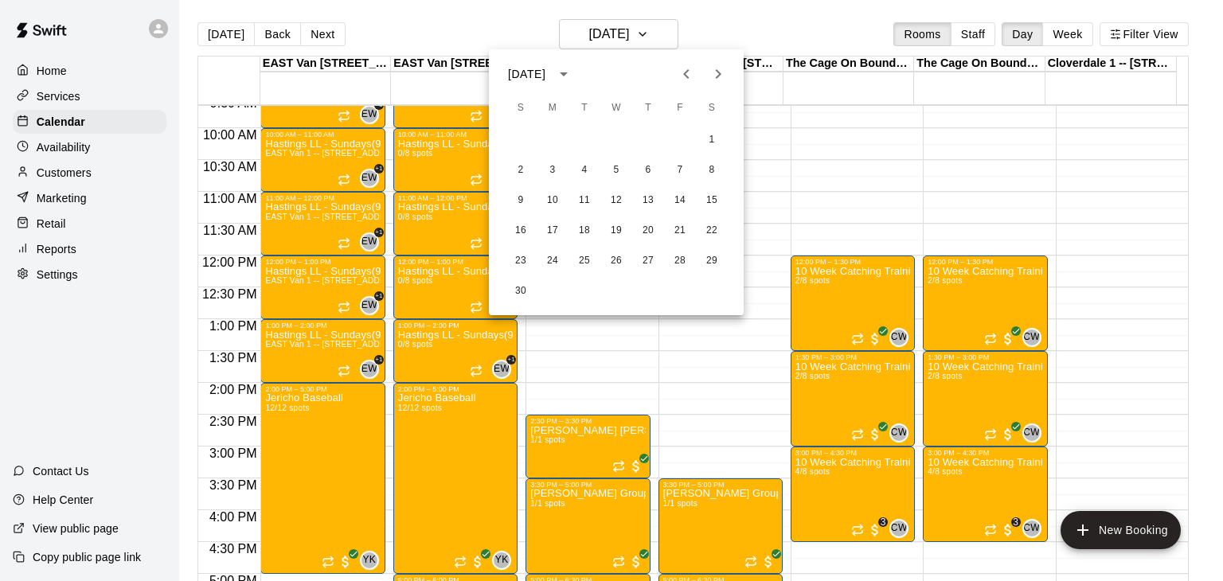
click at [684, 68] on icon "Previous month" at bounding box center [686, 74] width 19 height 19
click at [616, 229] on button "22" at bounding box center [616, 231] width 29 height 29
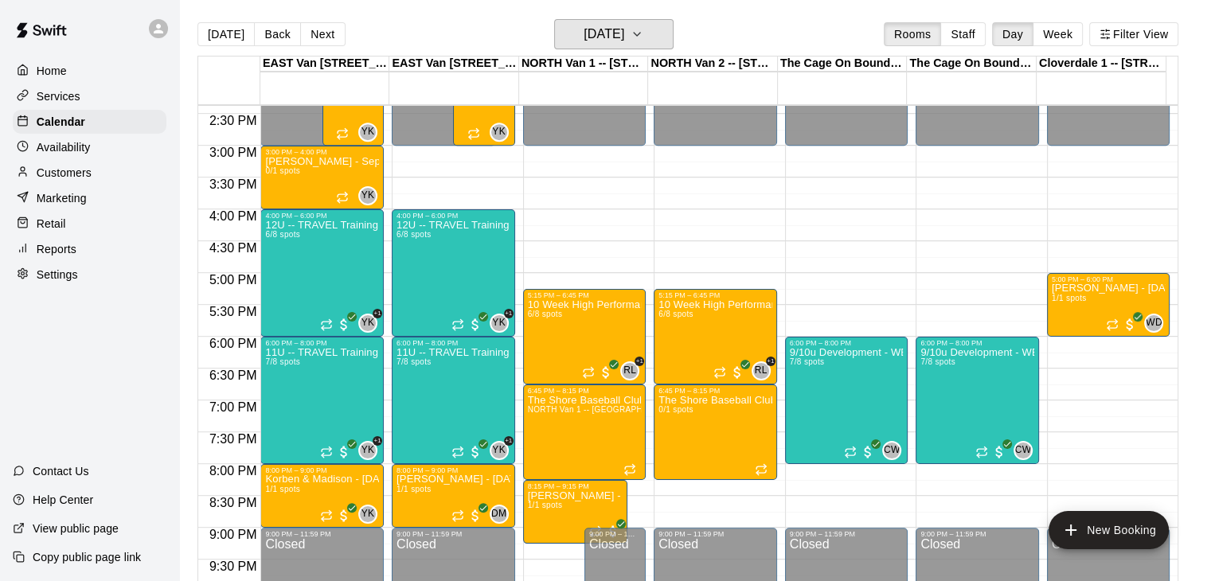
scroll to position [924, 0]
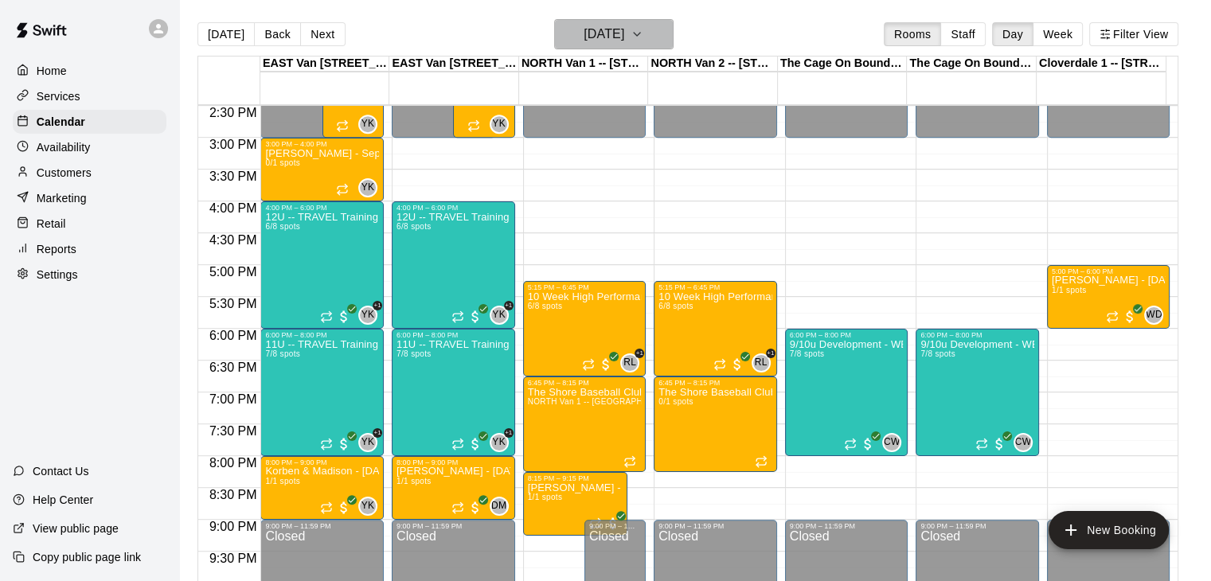
click at [640, 36] on icon "button" at bounding box center [637, 34] width 6 height 3
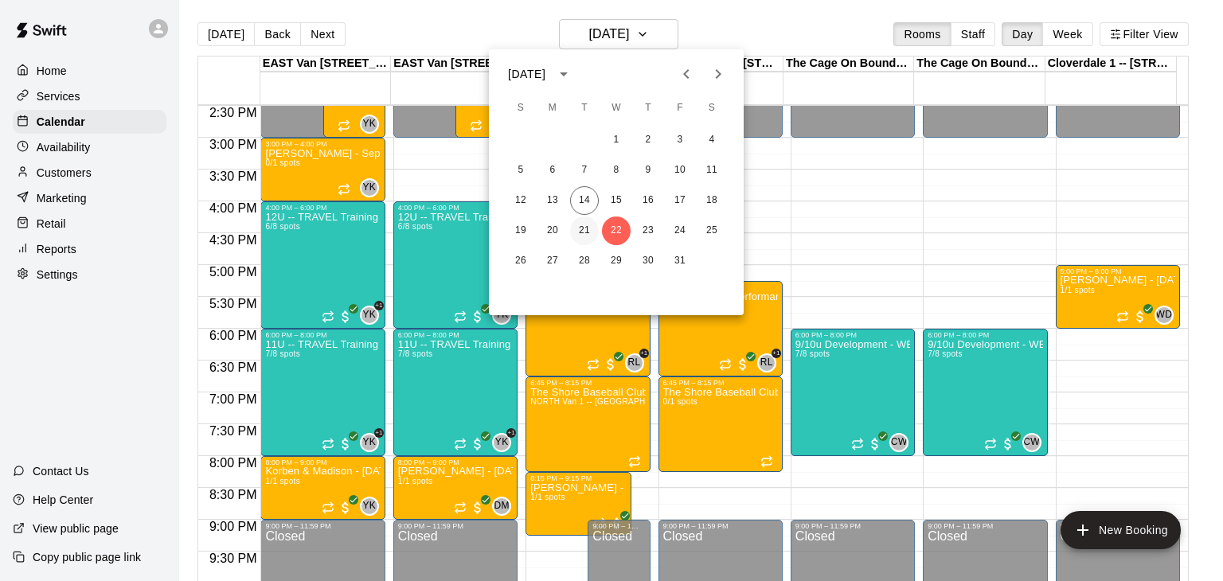
click at [583, 231] on button "21" at bounding box center [584, 231] width 29 height 29
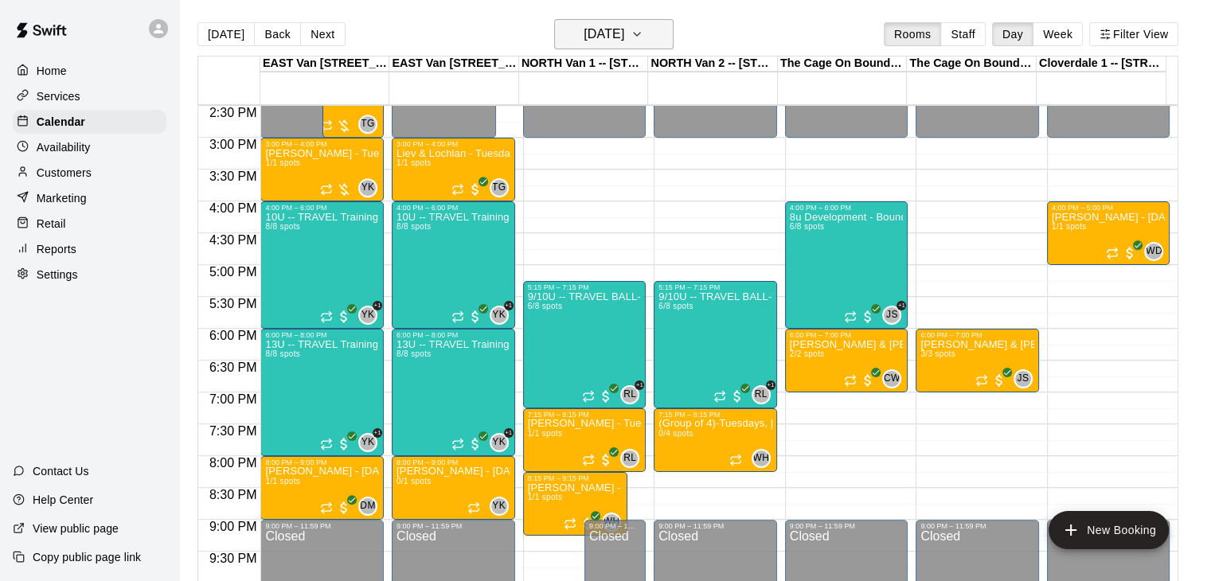
click at [643, 30] on icon "button" at bounding box center [637, 34] width 13 height 19
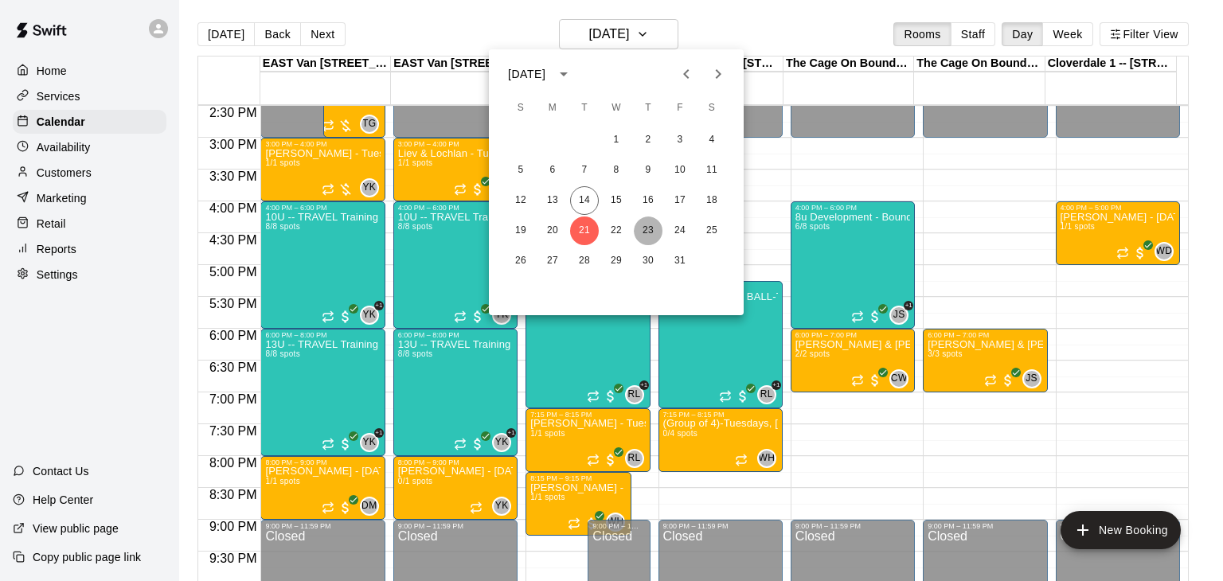
click at [644, 221] on button "23" at bounding box center [648, 231] width 29 height 29
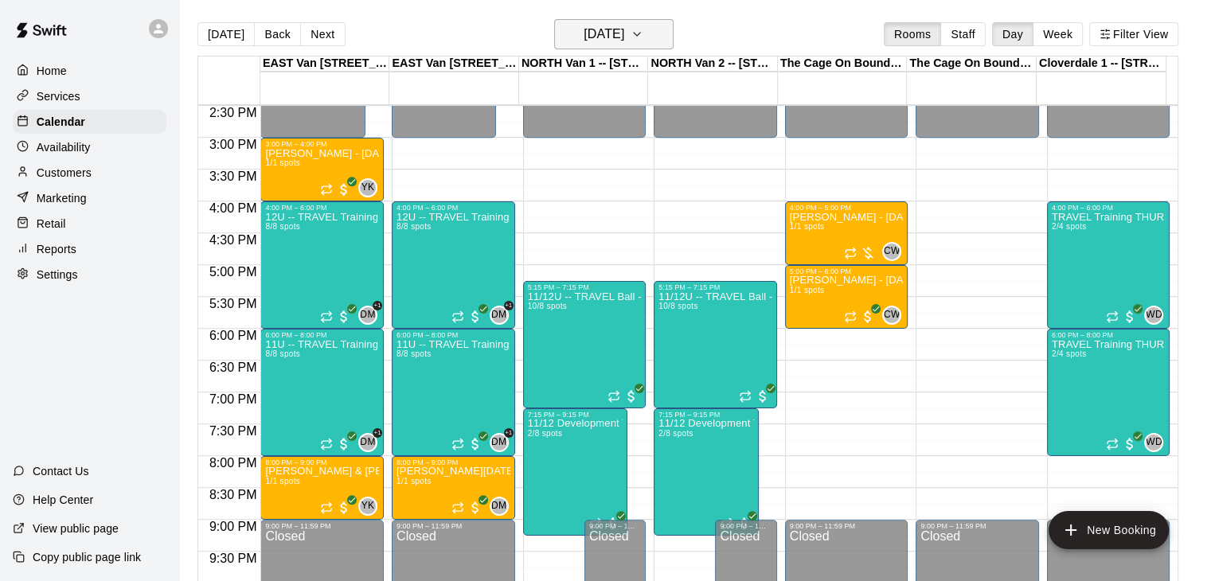
click at [643, 34] on icon "button" at bounding box center [637, 34] width 13 height 19
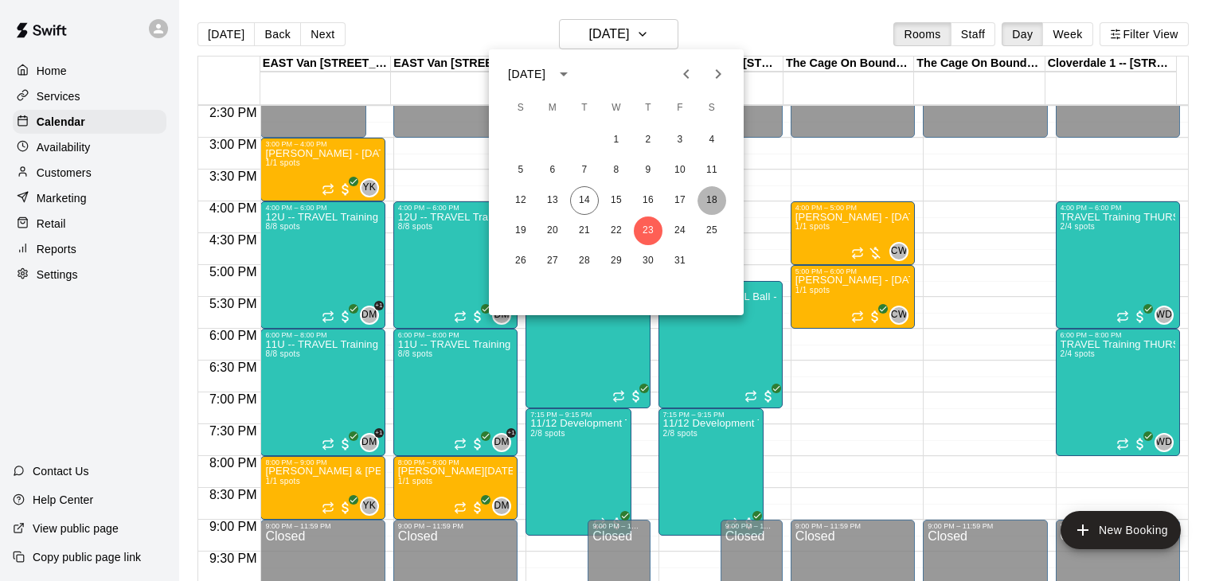
click at [713, 189] on button "18" at bounding box center [712, 200] width 29 height 29
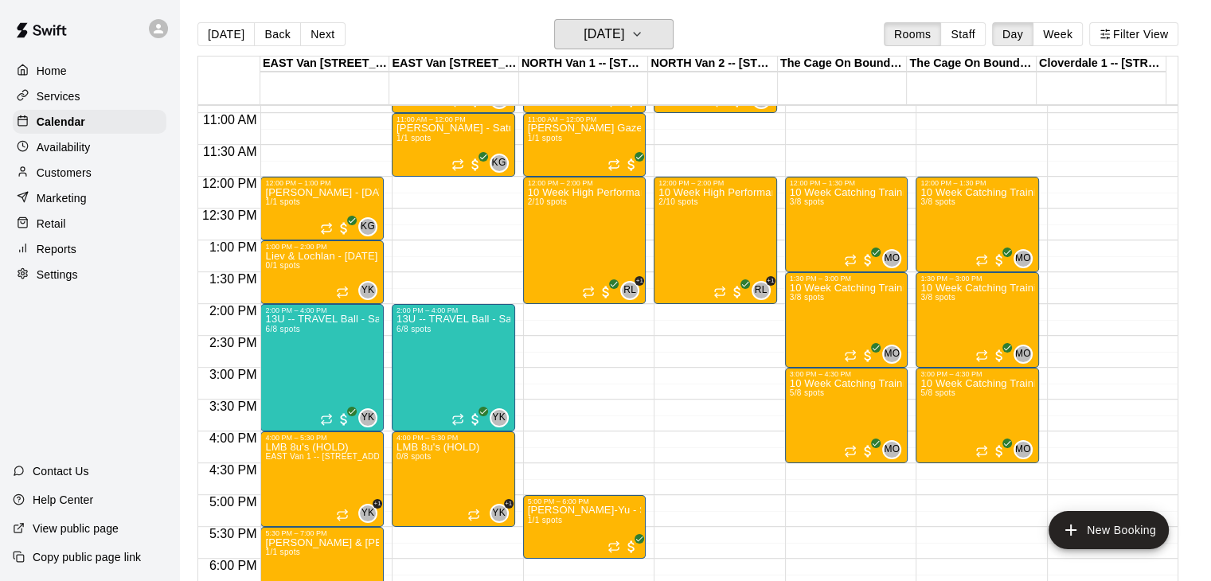
scroll to position [691, 0]
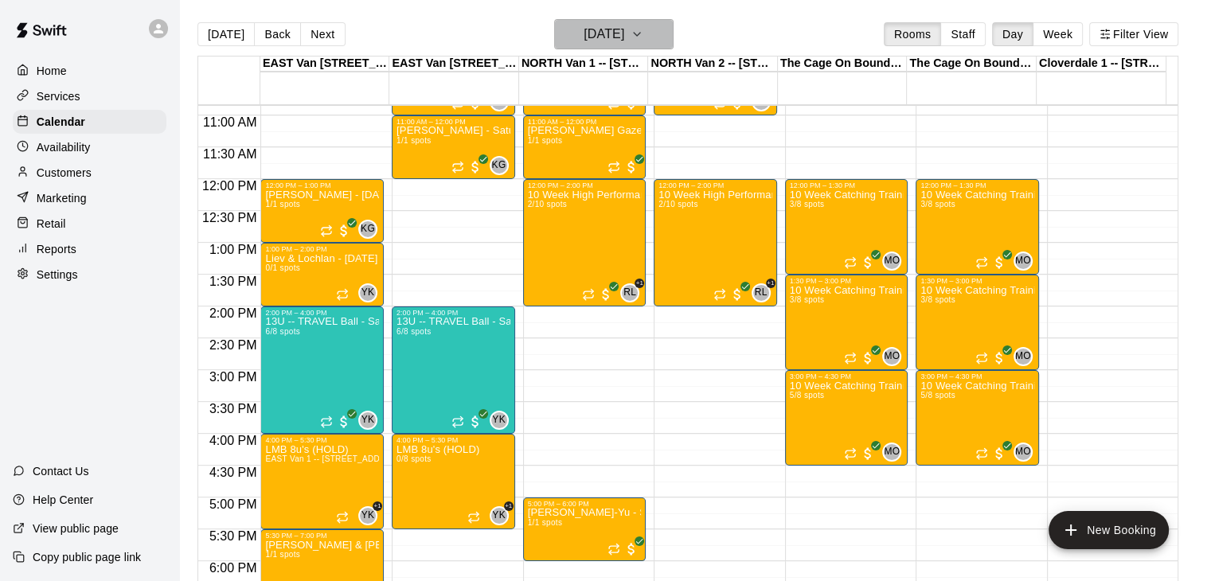
click at [643, 33] on icon "button" at bounding box center [637, 34] width 13 height 19
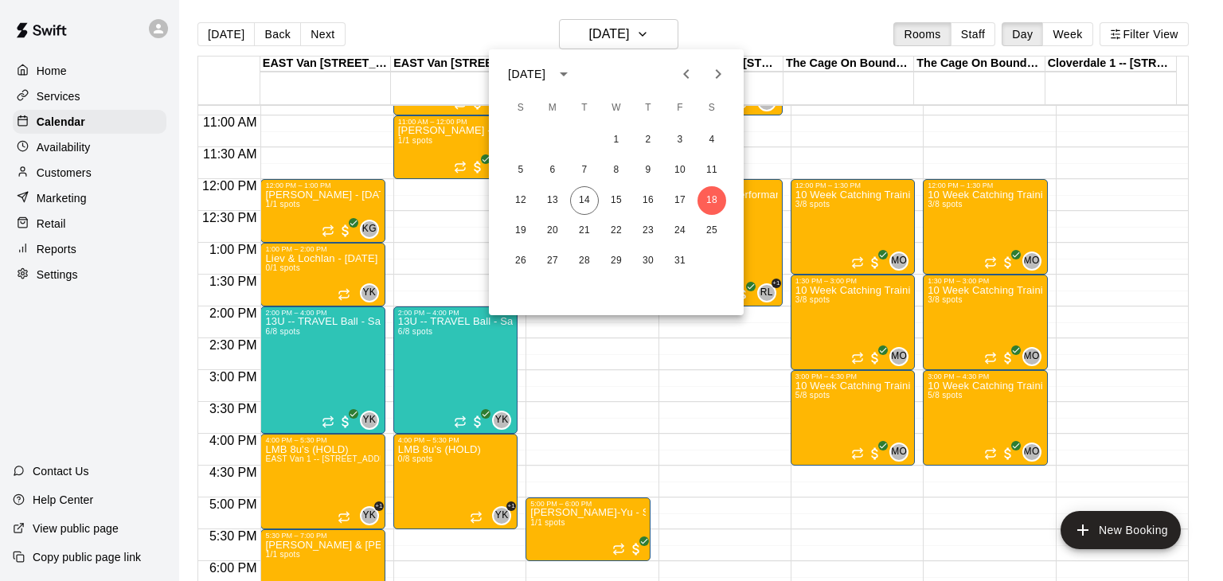
click at [711, 76] on icon "Next month" at bounding box center [718, 74] width 19 height 19
click at [712, 135] on button "1" at bounding box center [712, 140] width 29 height 29
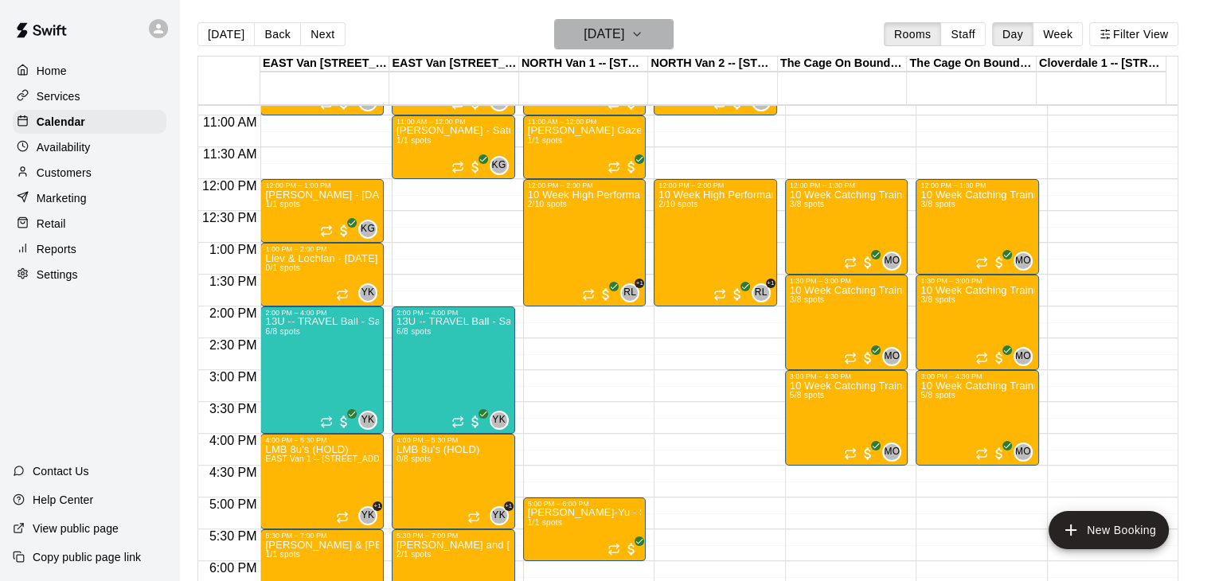
click at [643, 36] on icon "button" at bounding box center [637, 34] width 13 height 19
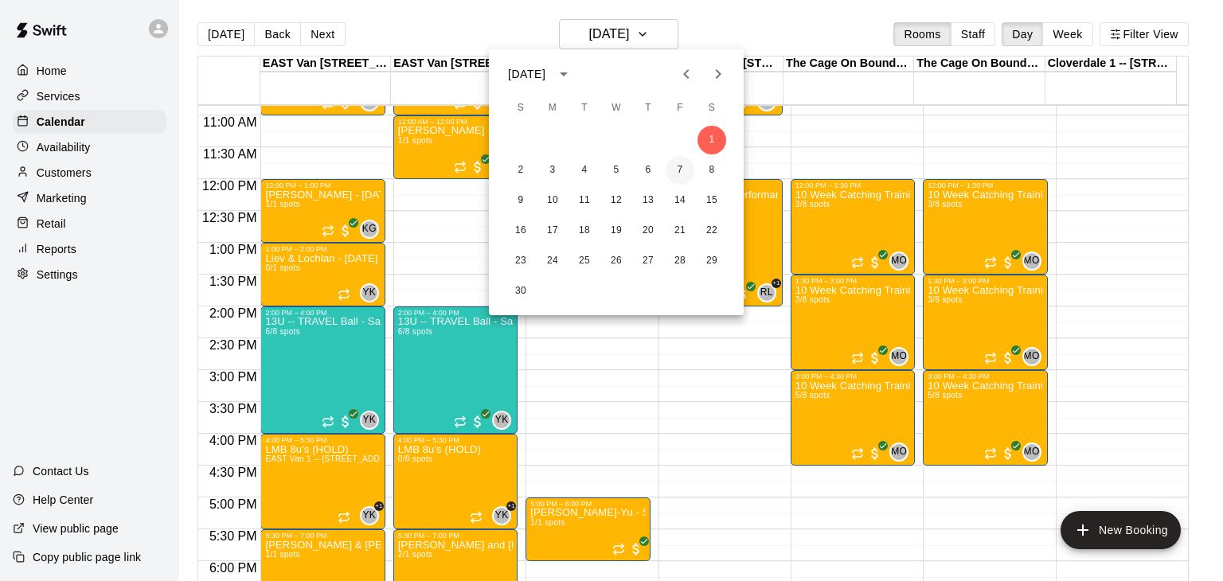
click at [681, 169] on button "7" at bounding box center [680, 170] width 29 height 29
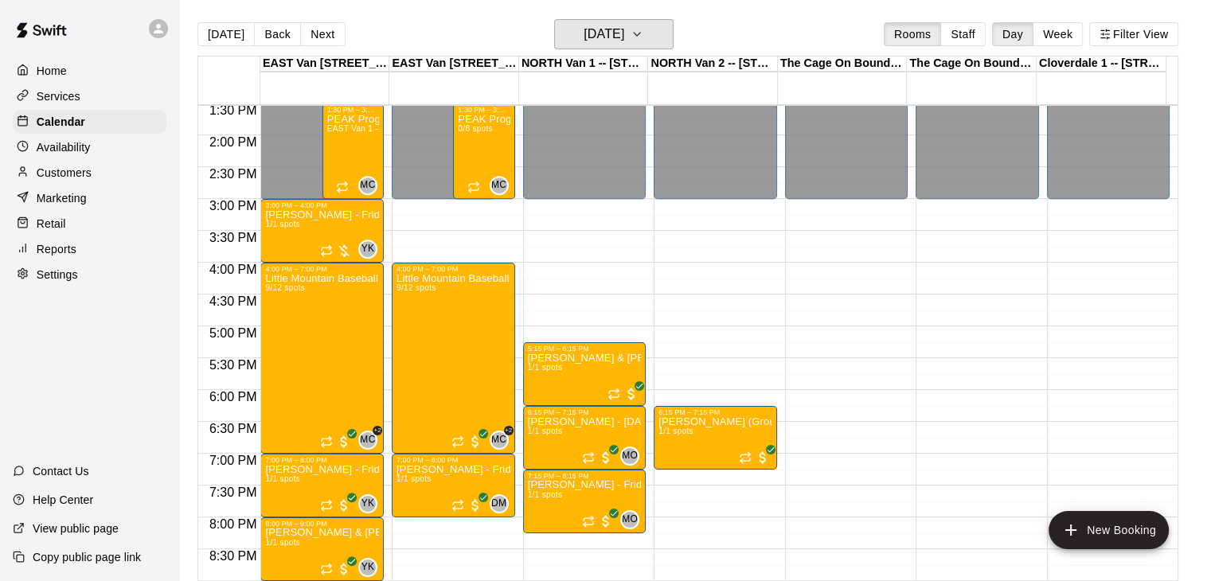
scroll to position [877, 0]
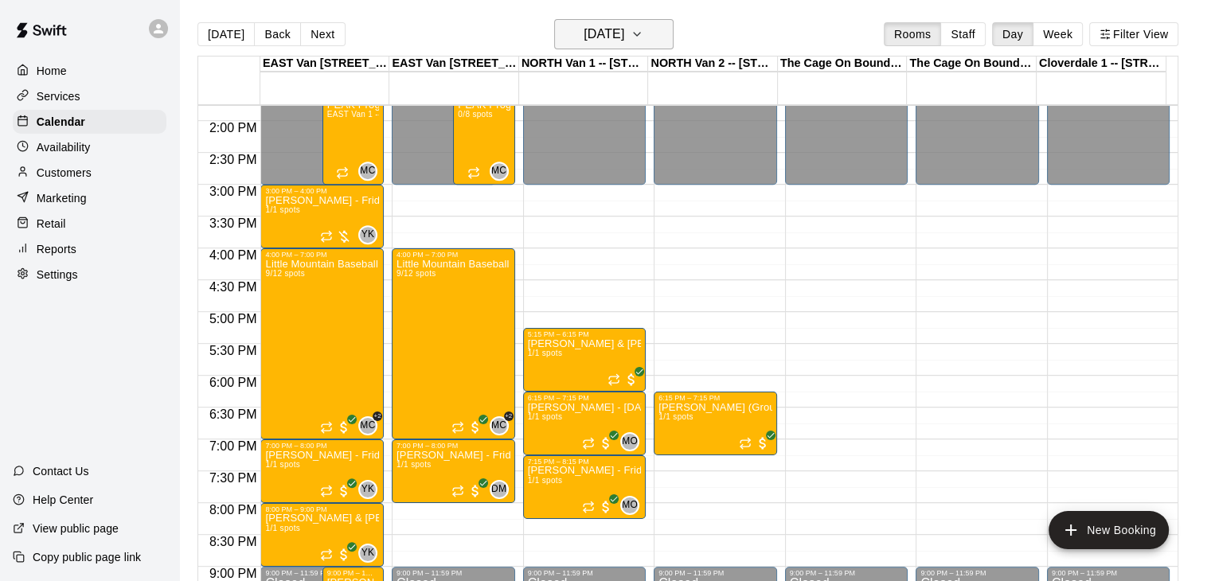
click at [668, 32] on button "[DATE]" at bounding box center [613, 34] width 119 height 30
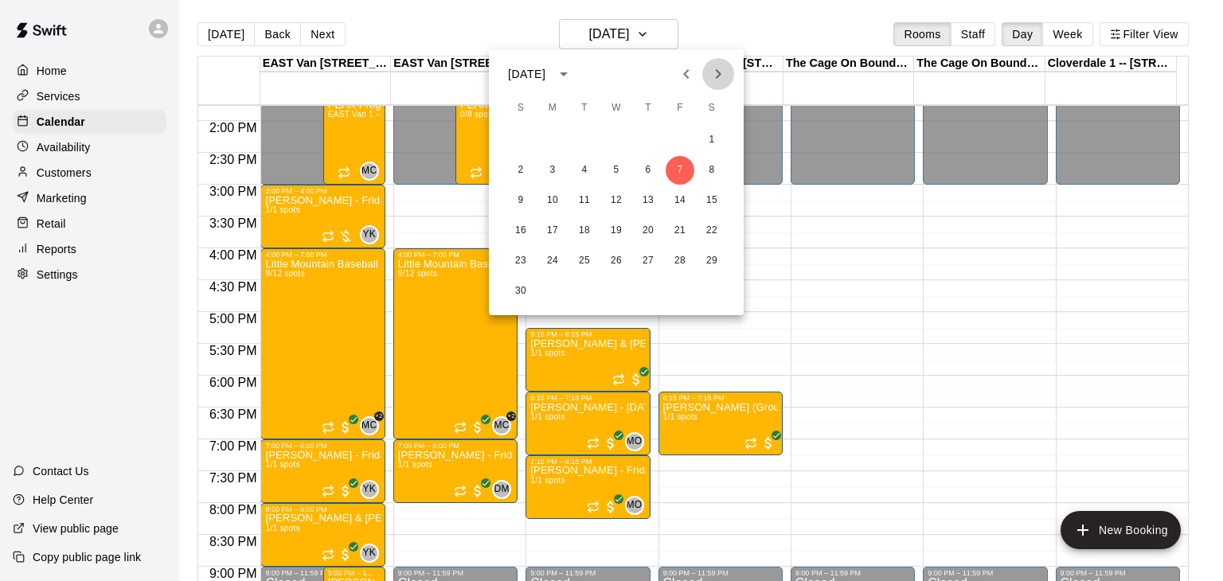
click at [723, 69] on icon "Next month" at bounding box center [718, 74] width 19 height 19
click at [686, 65] on icon "Previous month" at bounding box center [686, 74] width 19 height 19
click at [723, 76] on icon "Next month" at bounding box center [718, 74] width 19 height 19
click at [690, 74] on icon "Previous month" at bounding box center [686, 74] width 19 height 19
click at [723, 76] on icon "Next month" at bounding box center [718, 74] width 19 height 19
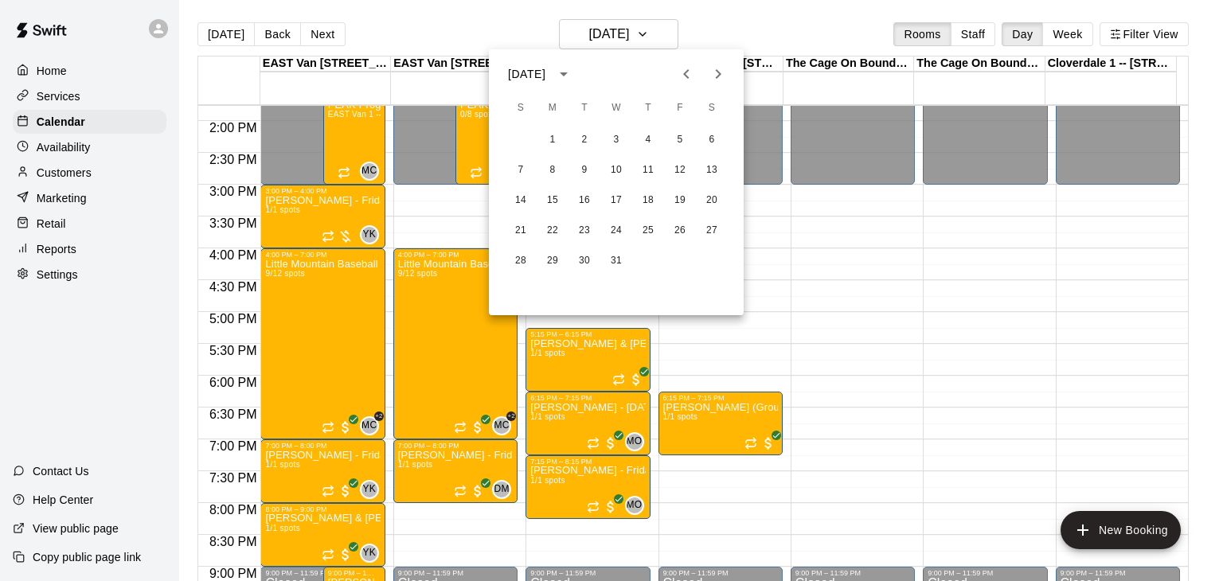
click at [682, 70] on icon "Previous month" at bounding box center [686, 74] width 19 height 19
click at [710, 74] on icon "Next month" at bounding box center [718, 74] width 19 height 19
click at [612, 199] on button "15" at bounding box center [616, 200] width 29 height 29
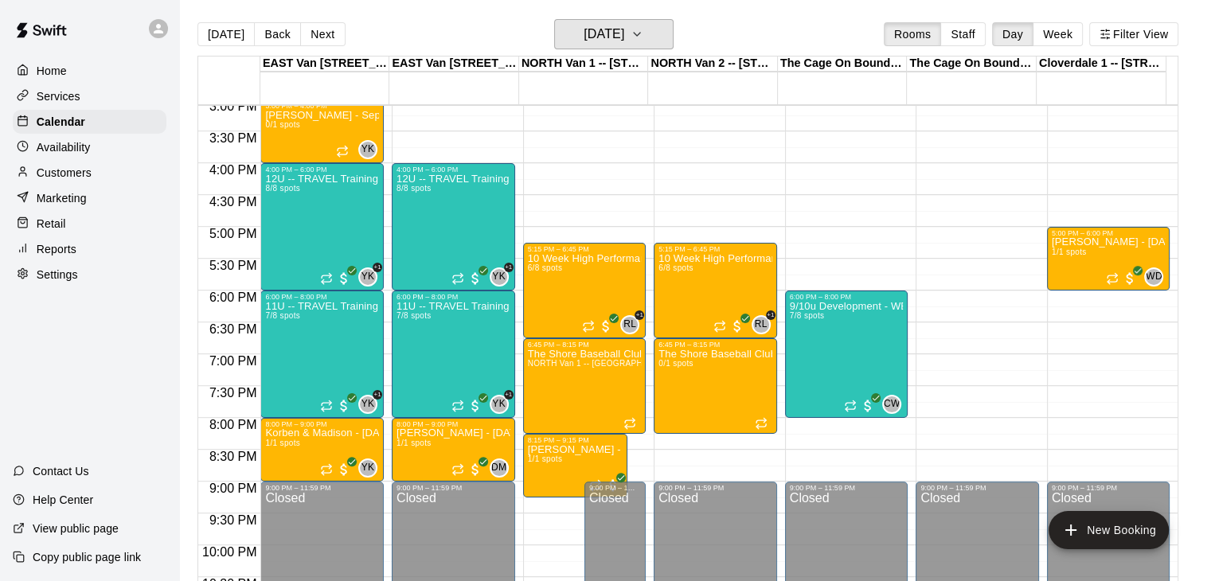
scroll to position [967, 0]
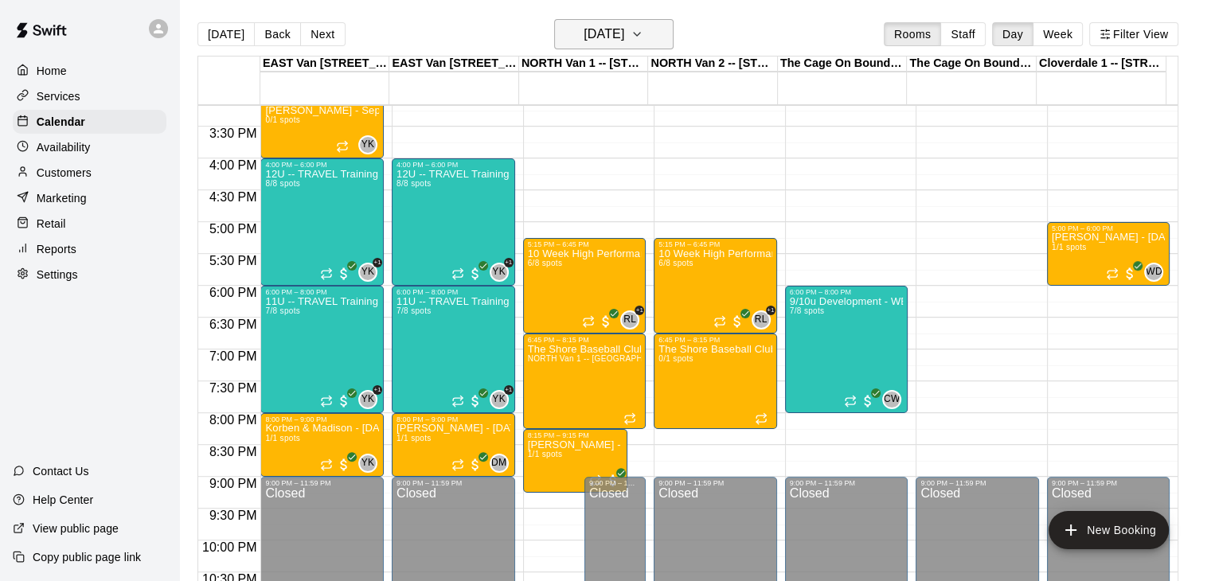
click at [643, 35] on icon "button" at bounding box center [637, 34] width 13 height 19
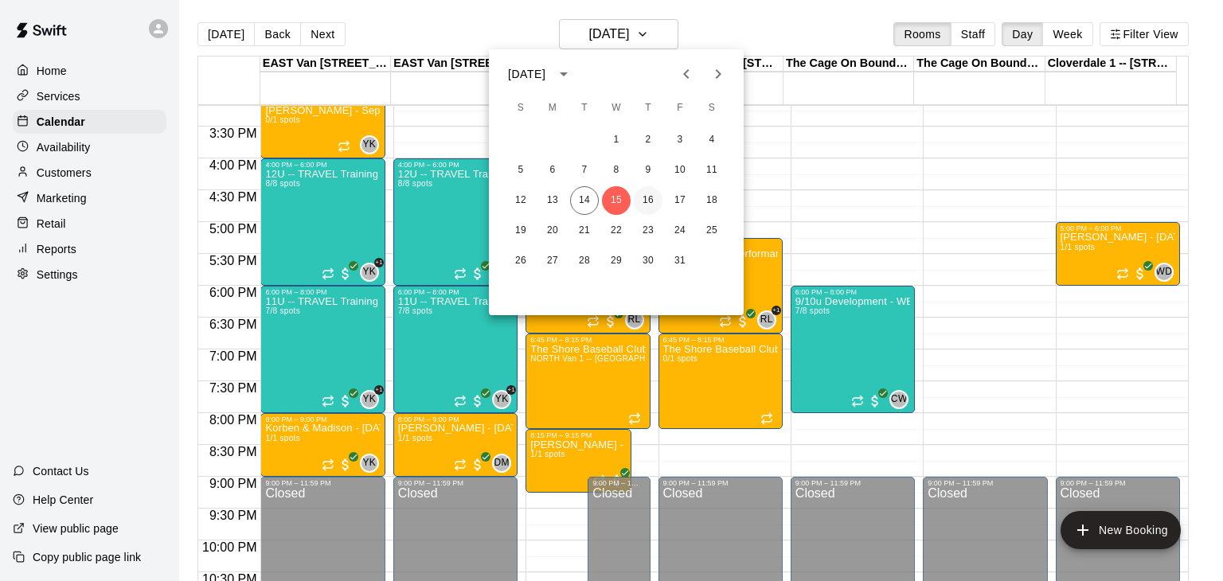
click at [644, 198] on button "16" at bounding box center [648, 200] width 29 height 29
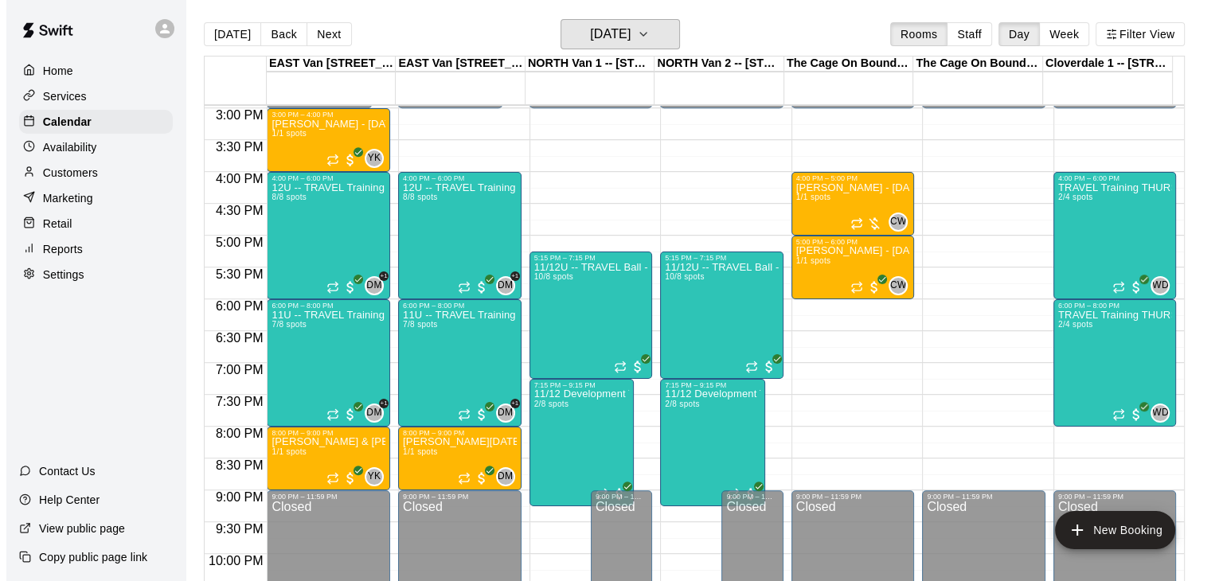
scroll to position [958, 0]
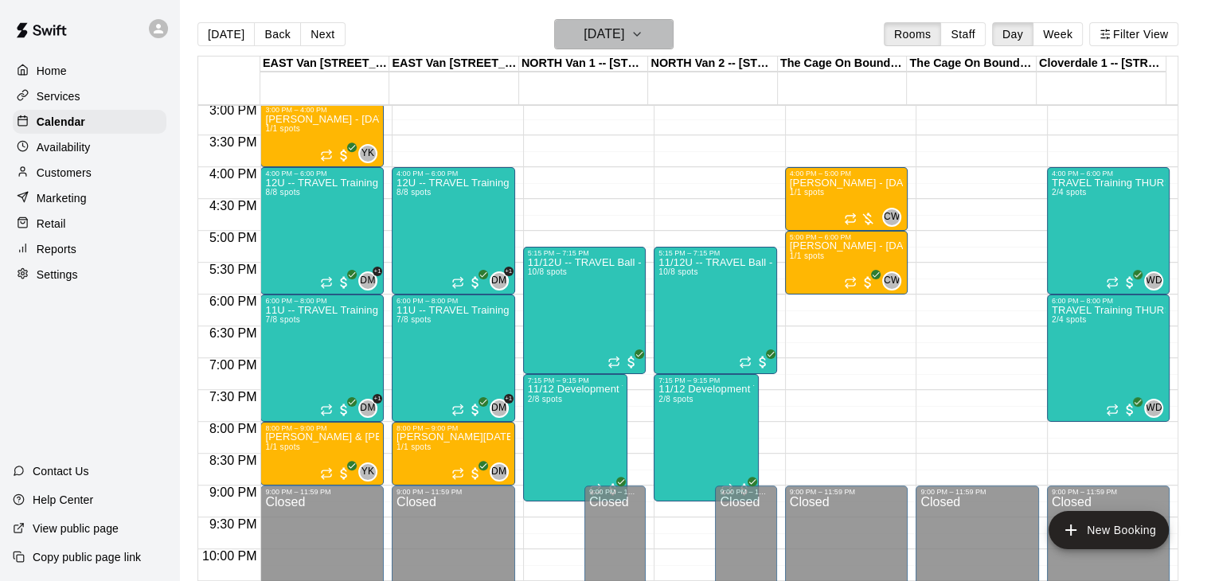
click at [643, 39] on icon "button" at bounding box center [637, 34] width 13 height 19
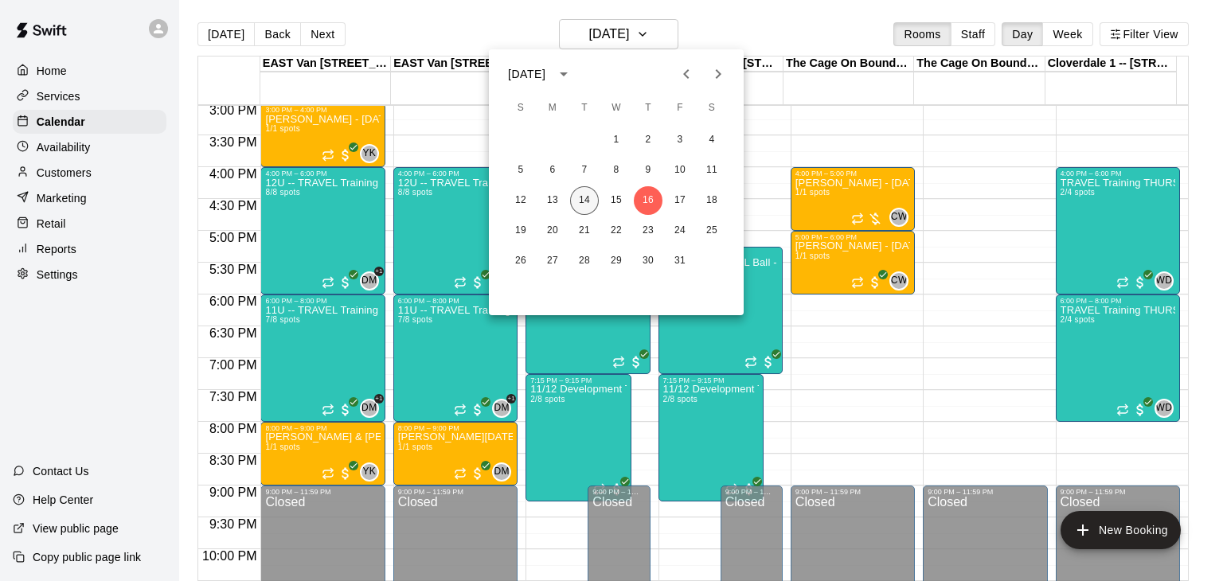
click at [583, 204] on button "14" at bounding box center [584, 200] width 29 height 29
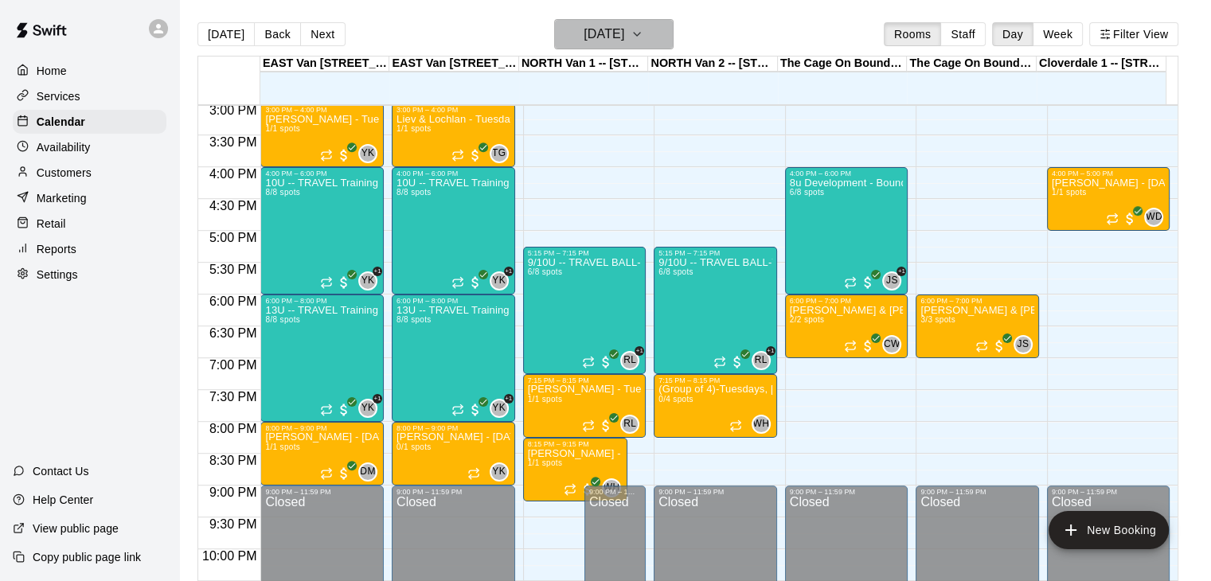
click at [643, 35] on icon "button" at bounding box center [637, 34] width 13 height 19
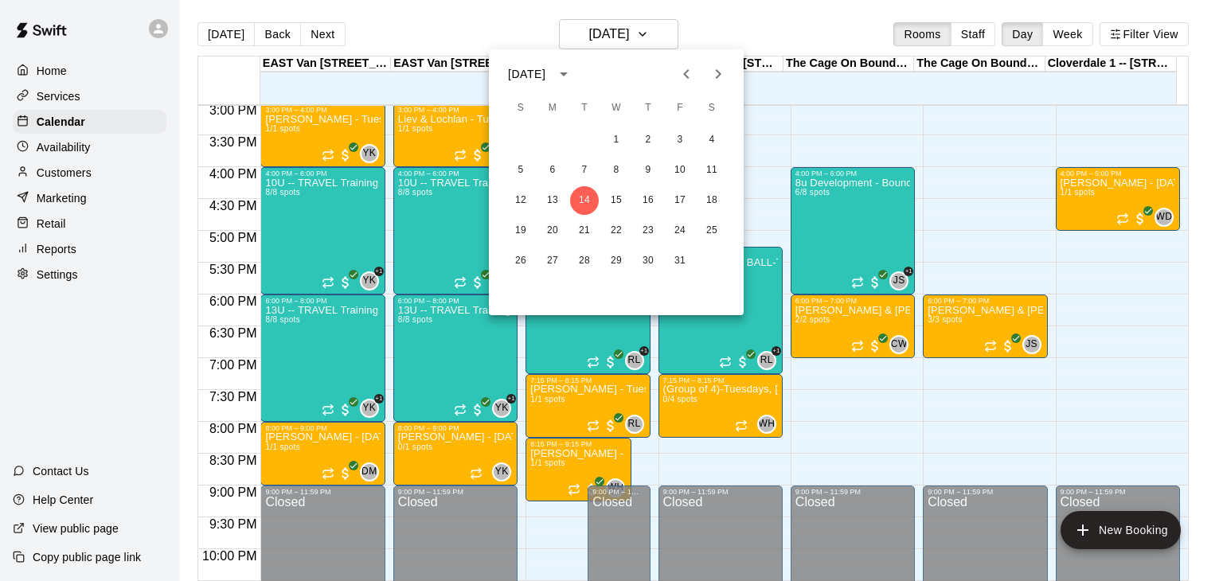
click at [710, 74] on icon "Next month" at bounding box center [718, 74] width 19 height 19
click at [683, 169] on button "7" at bounding box center [680, 170] width 29 height 29
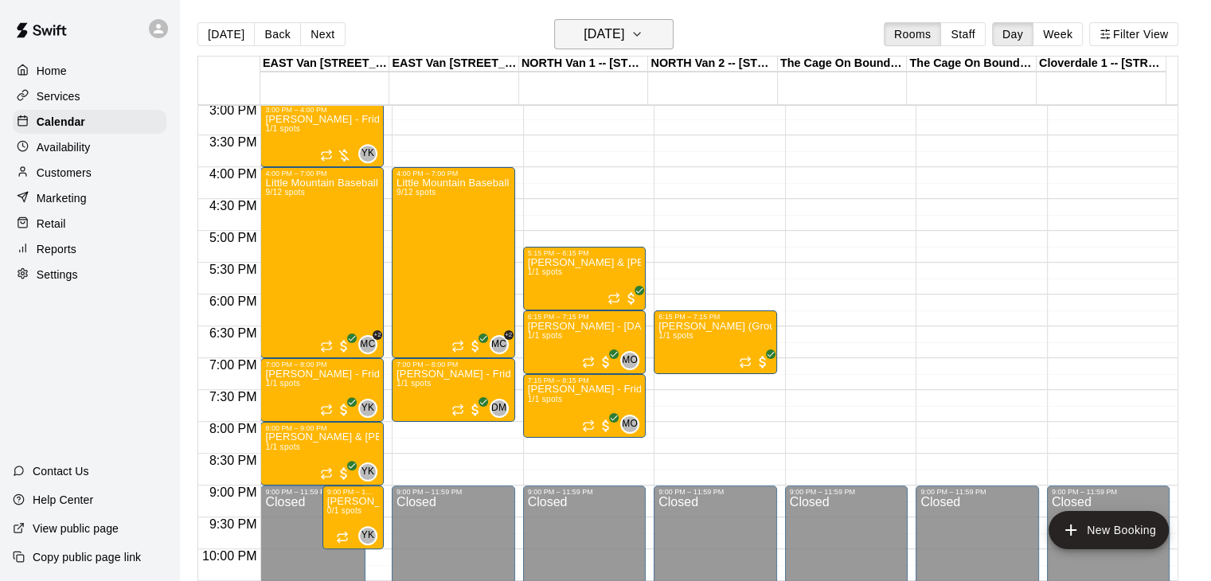
click at [640, 33] on icon "button" at bounding box center [637, 34] width 6 height 3
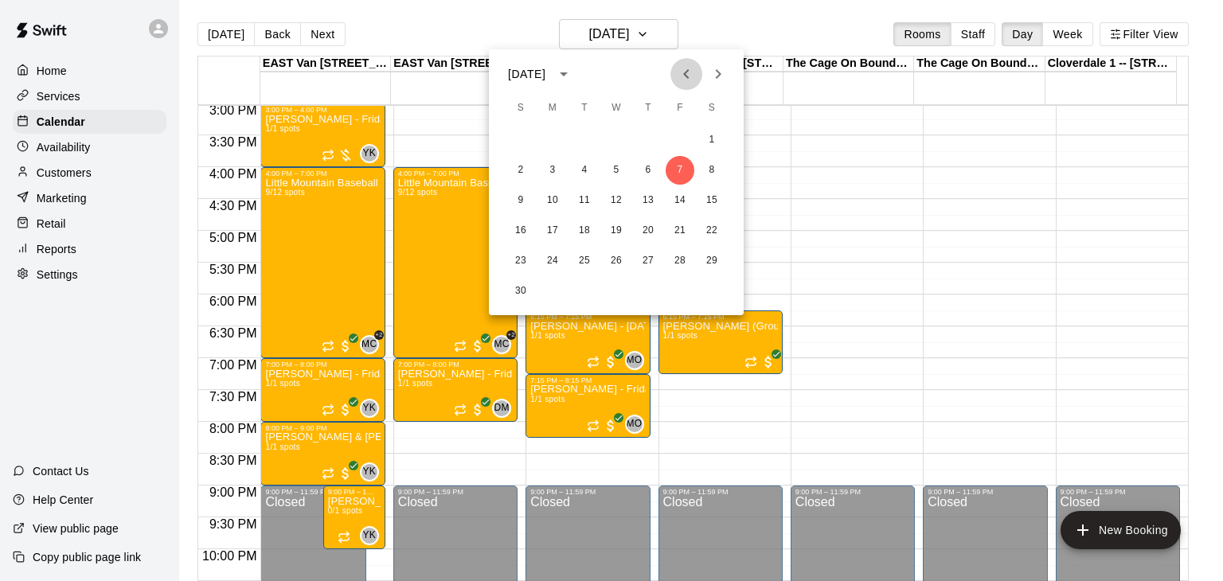
click at [686, 79] on icon "Previous month" at bounding box center [686, 74] width 19 height 19
click at [612, 201] on button "15" at bounding box center [616, 200] width 29 height 29
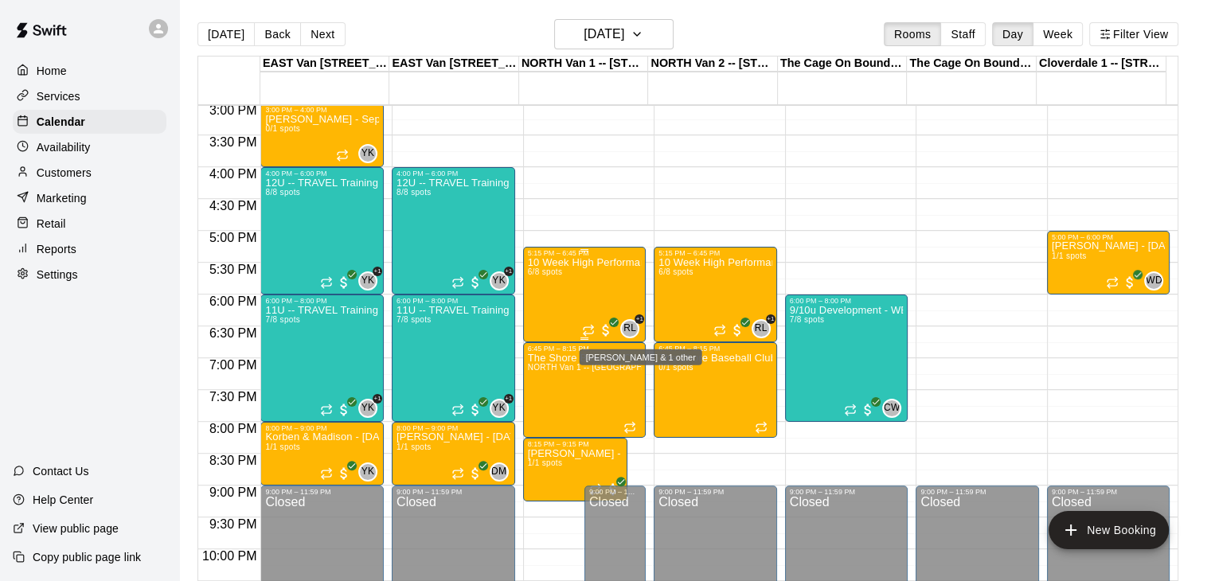
click at [626, 325] on span "RL" at bounding box center [630, 329] width 13 height 16
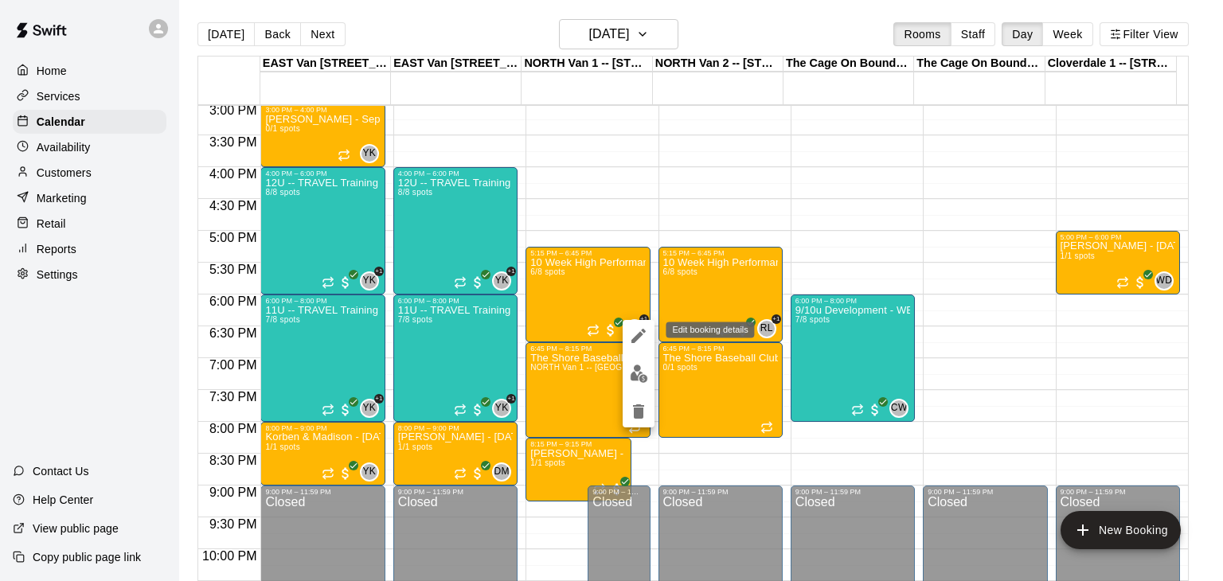
click at [639, 334] on icon "edit" at bounding box center [638, 336] width 14 height 14
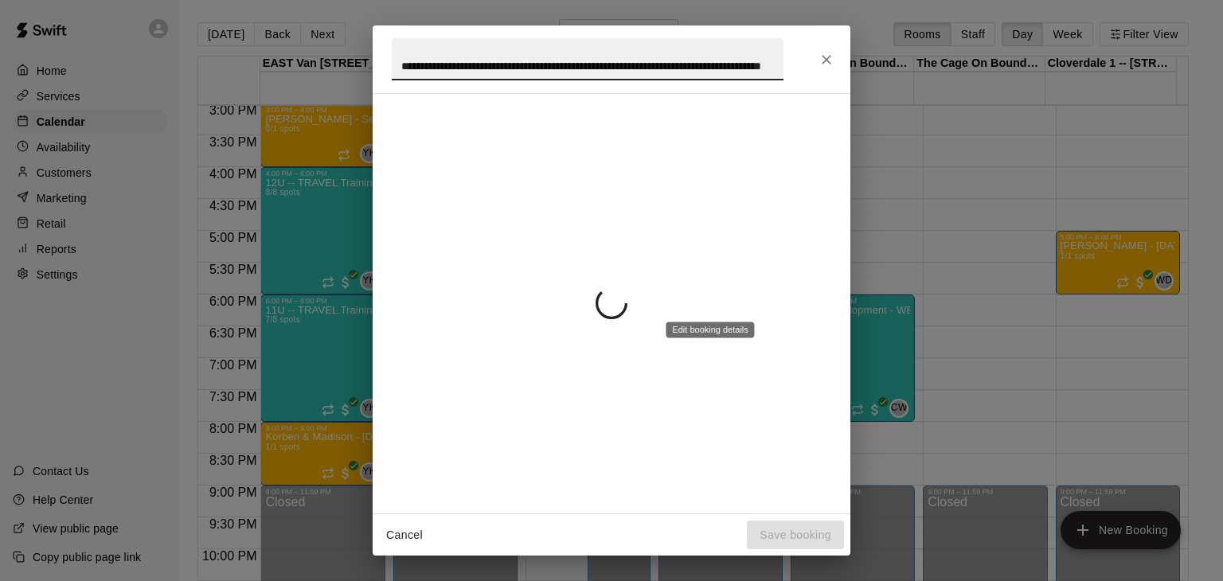
scroll to position [0, 136]
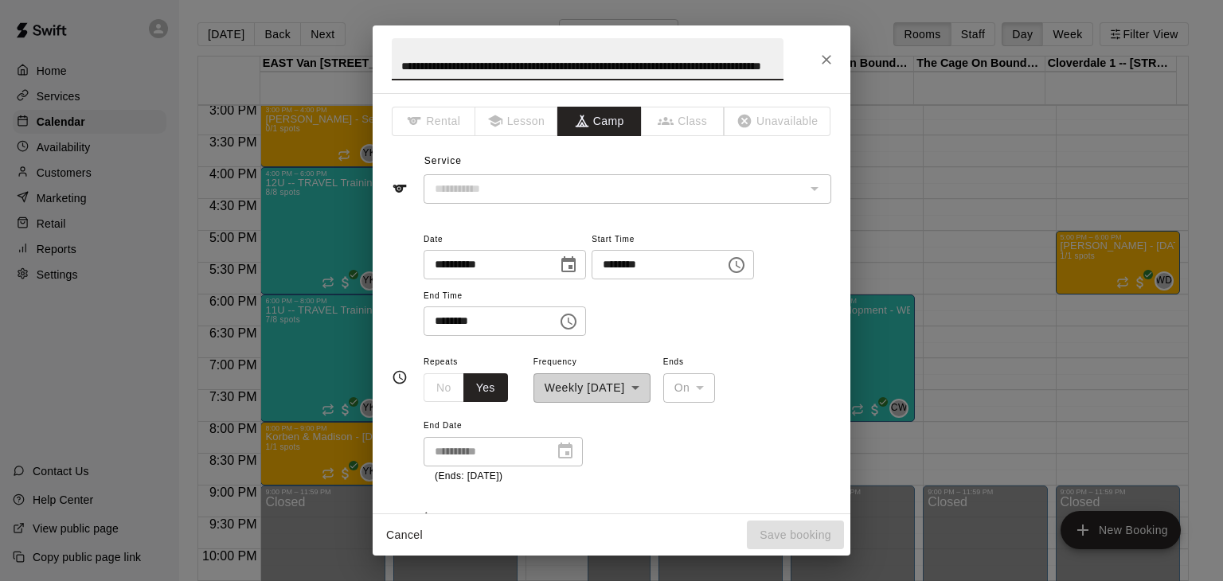
type input "**********"
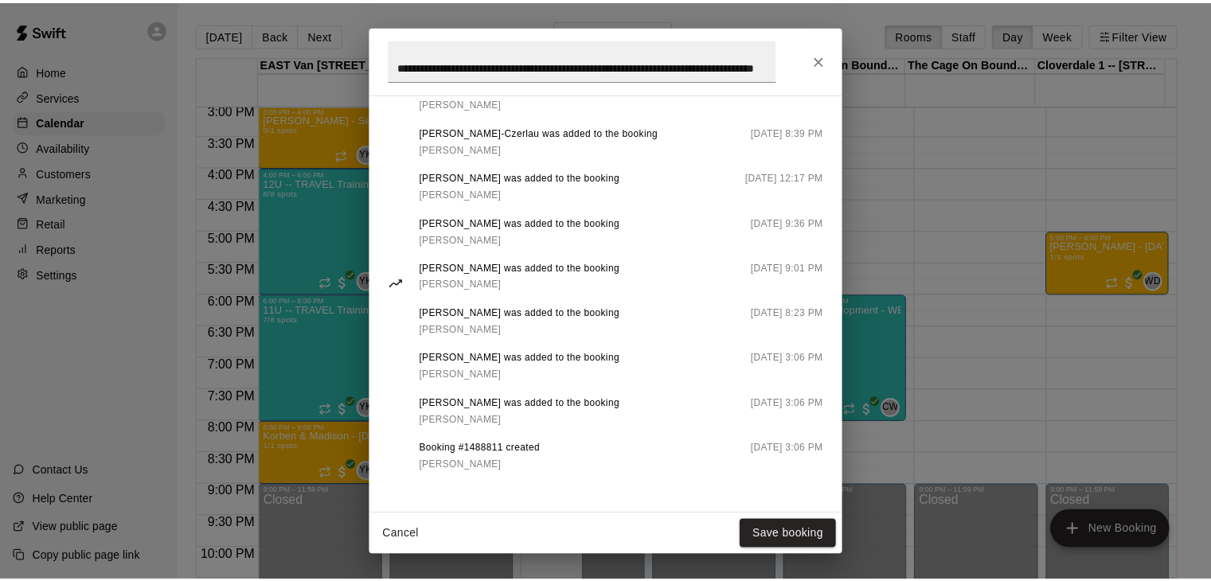
scroll to position [0, 0]
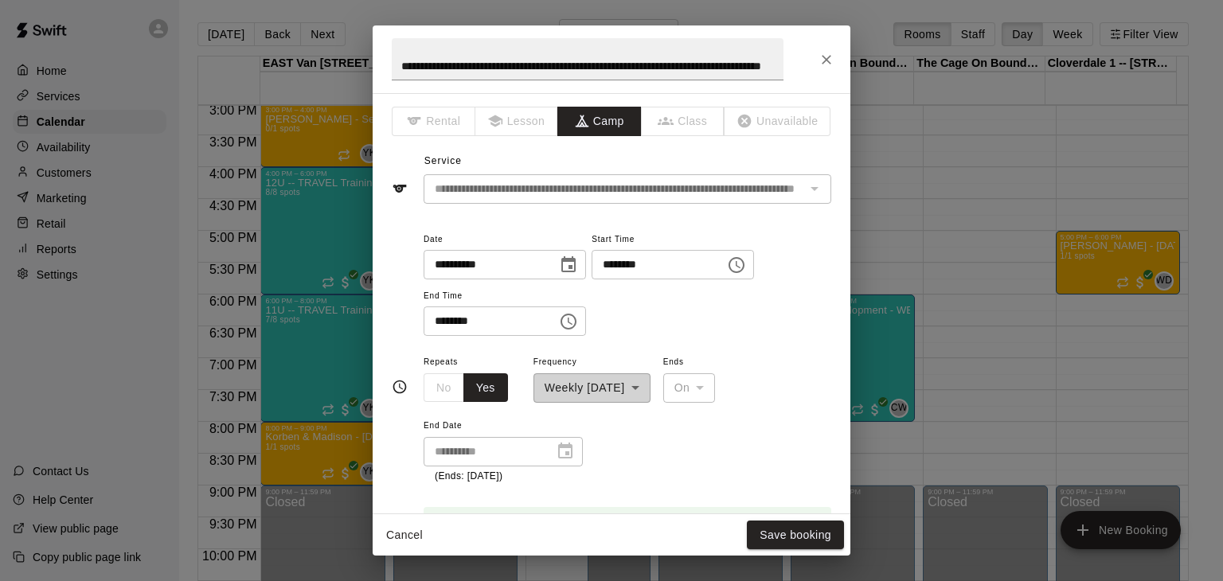
click at [822, 61] on icon "Close" at bounding box center [827, 60] width 16 height 16
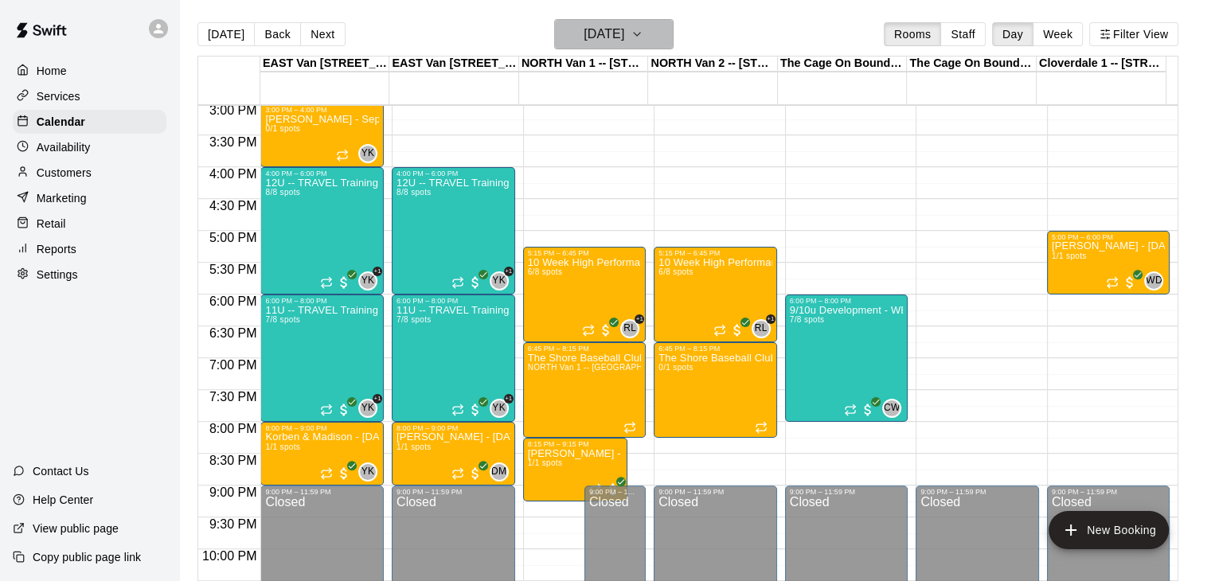
click at [643, 37] on icon "button" at bounding box center [637, 34] width 13 height 19
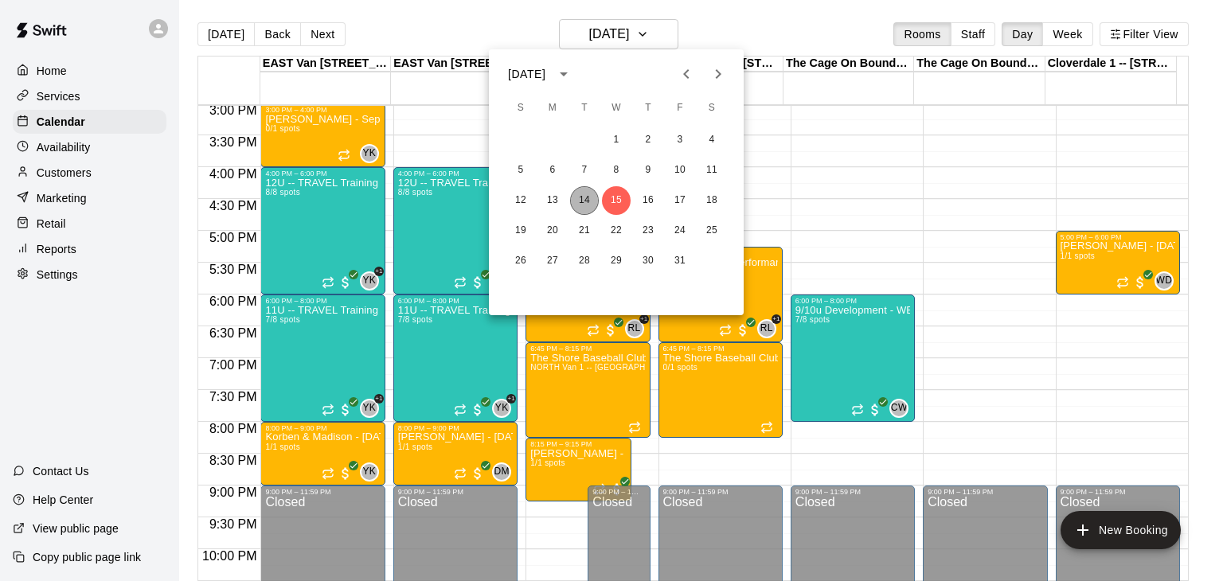
click at [583, 195] on button "14" at bounding box center [584, 200] width 29 height 29
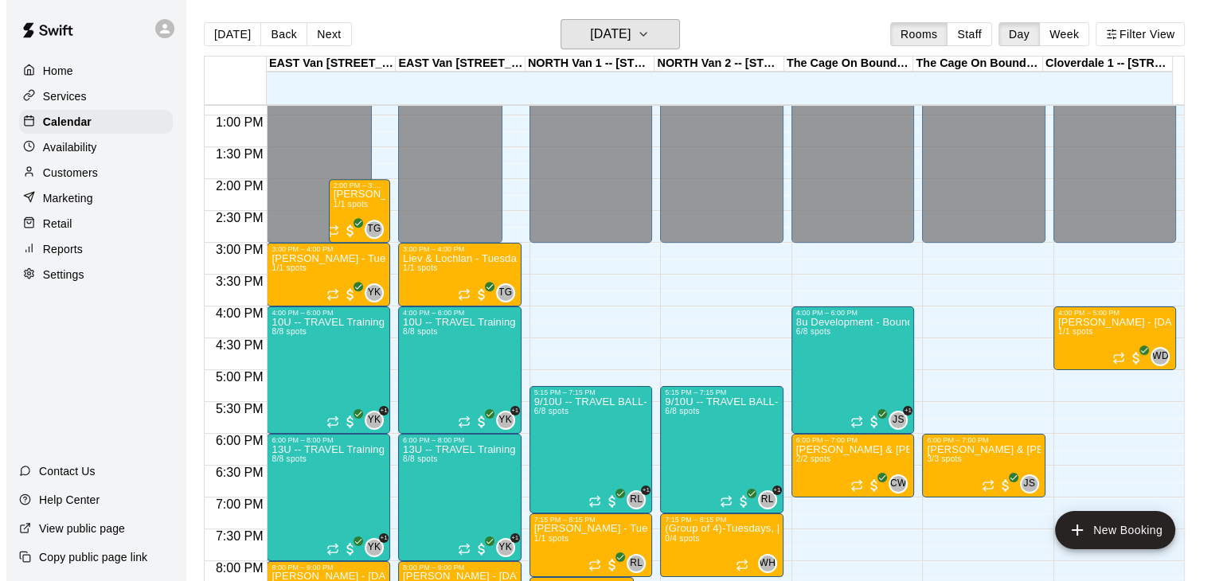
scroll to position [821, 0]
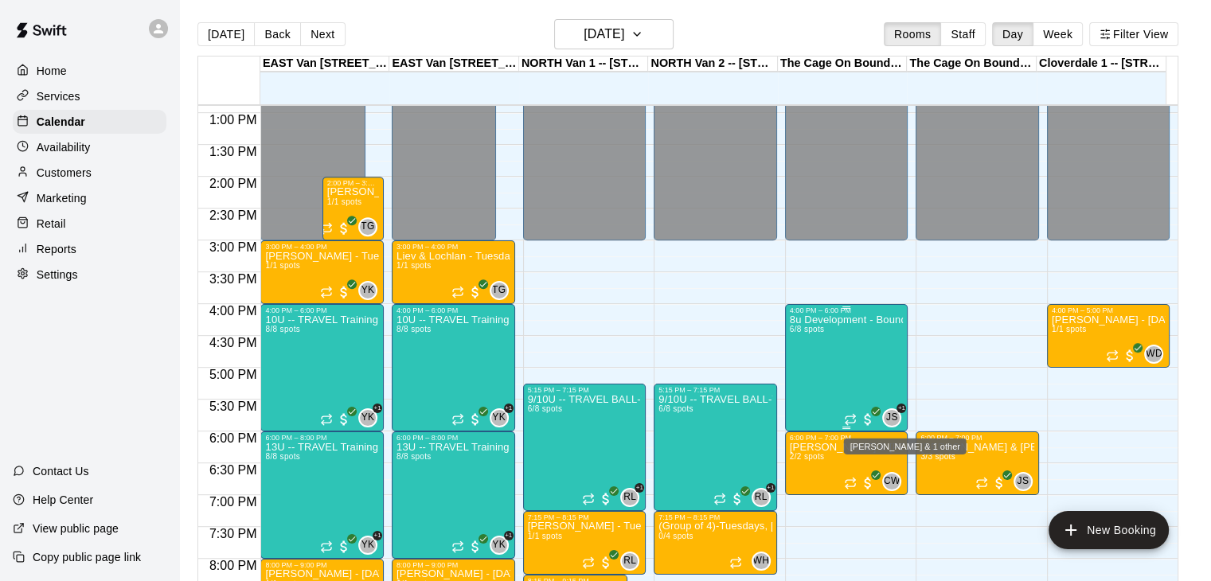
click at [886, 416] on span "JS" at bounding box center [892, 418] width 12 height 16
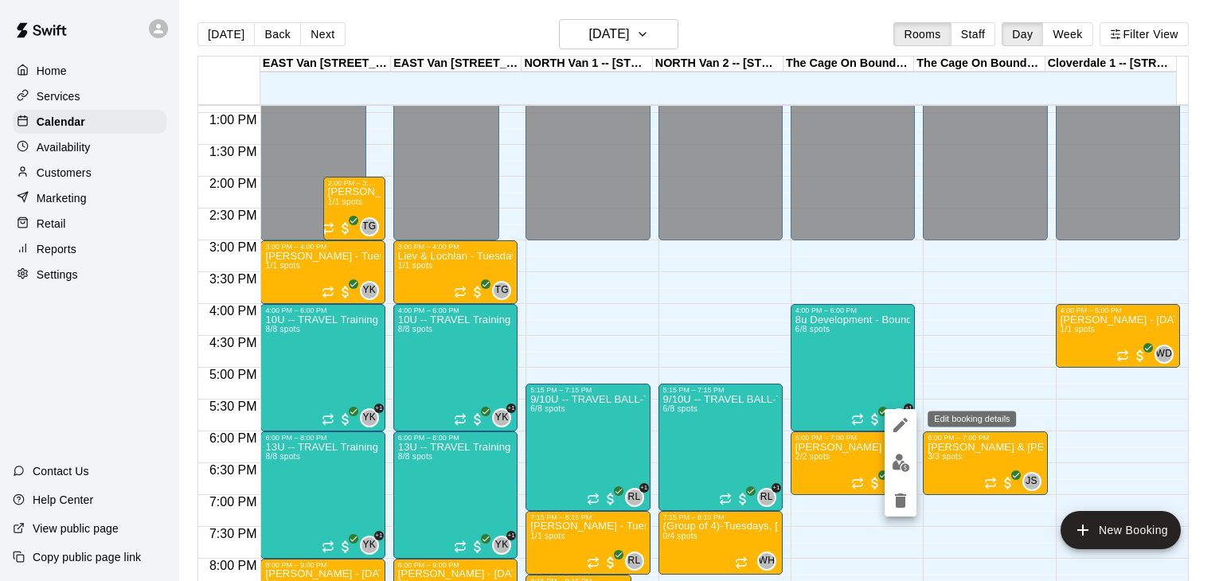
click at [902, 427] on icon "edit" at bounding box center [900, 425] width 19 height 19
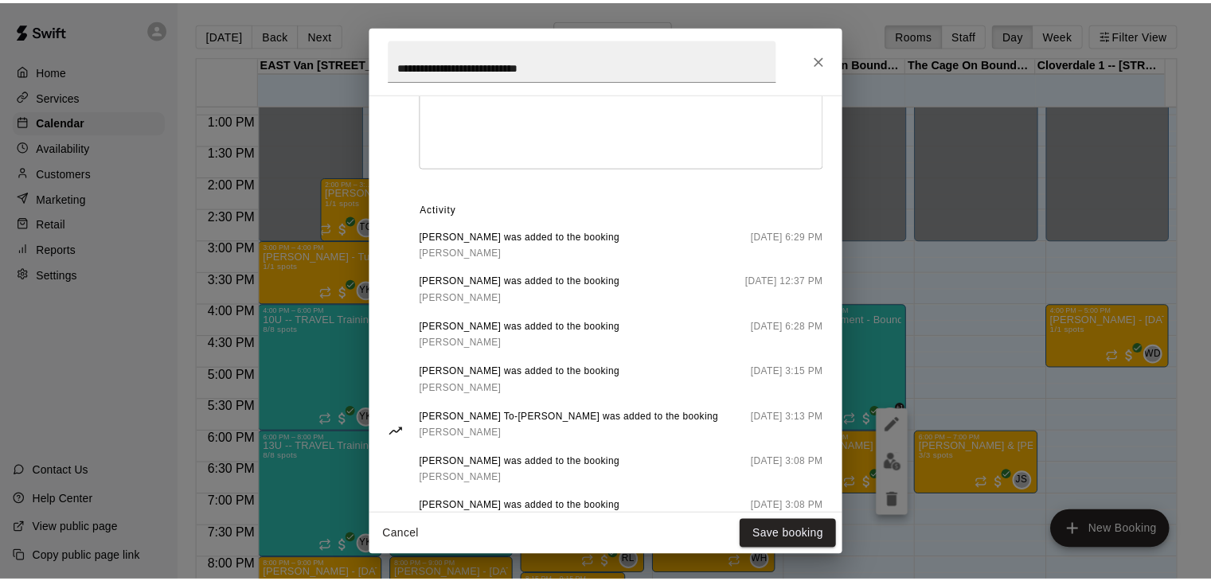
scroll to position [786, 0]
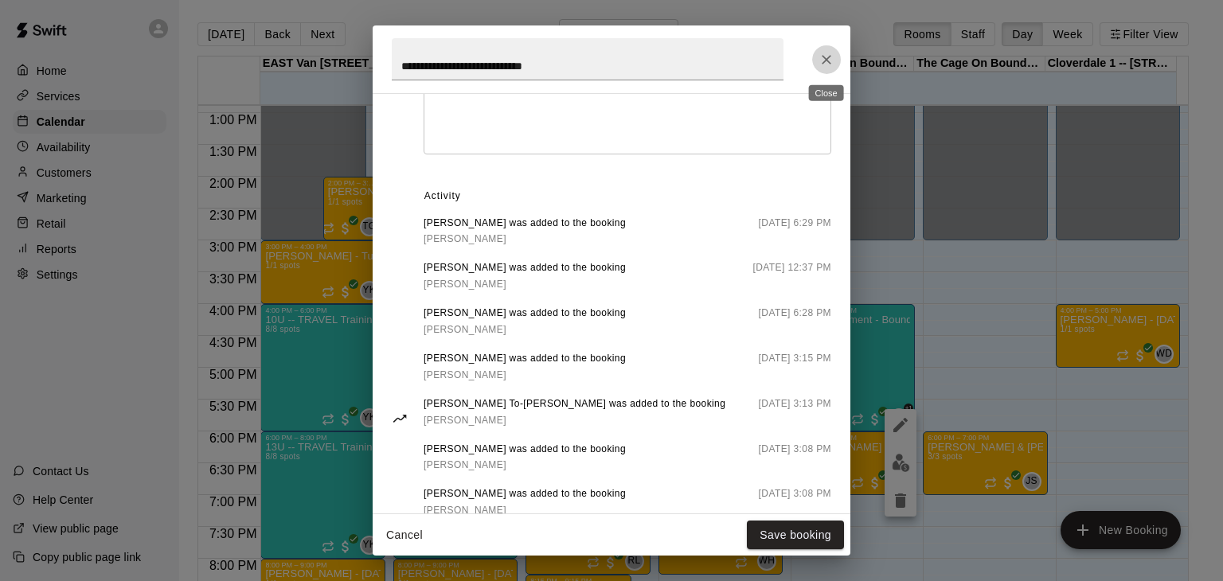
click at [825, 68] on button "Close" at bounding box center [826, 59] width 29 height 29
